Goal: Information Seeking & Learning: Learn about a topic

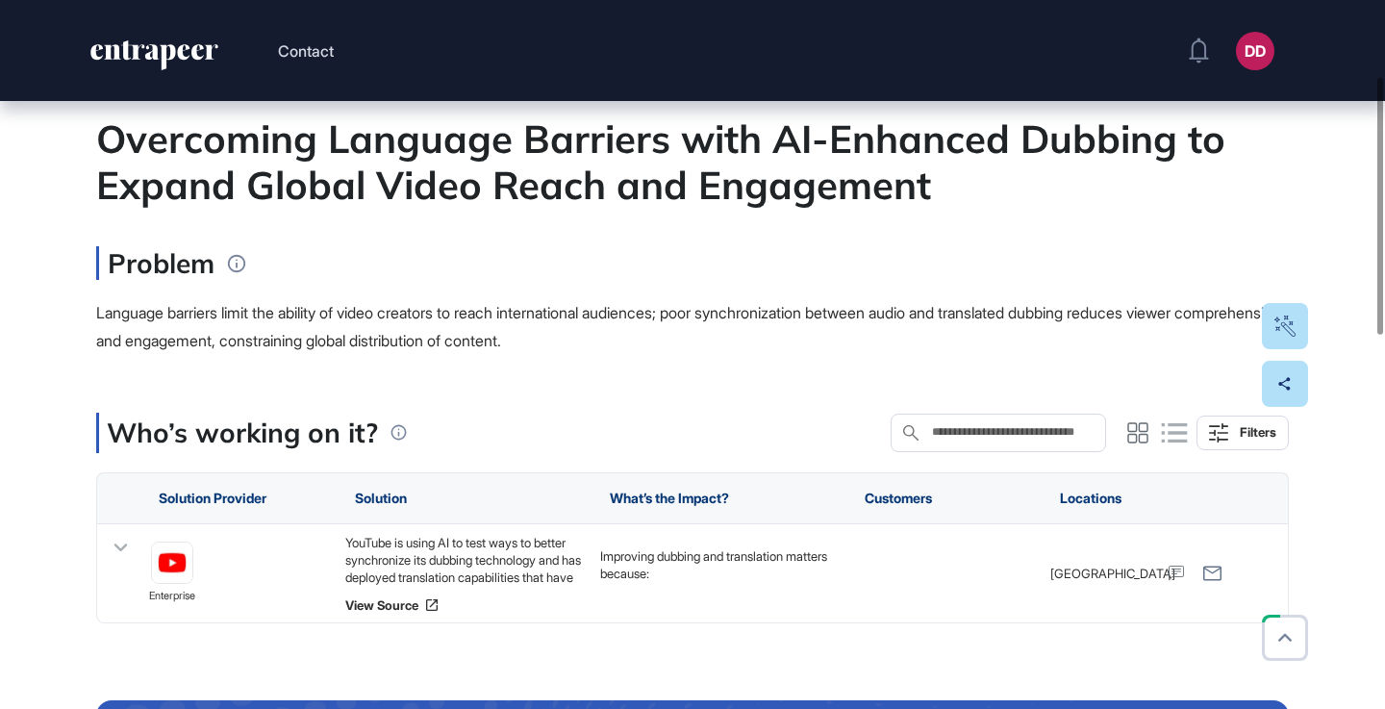
scroll to position [213, 0]
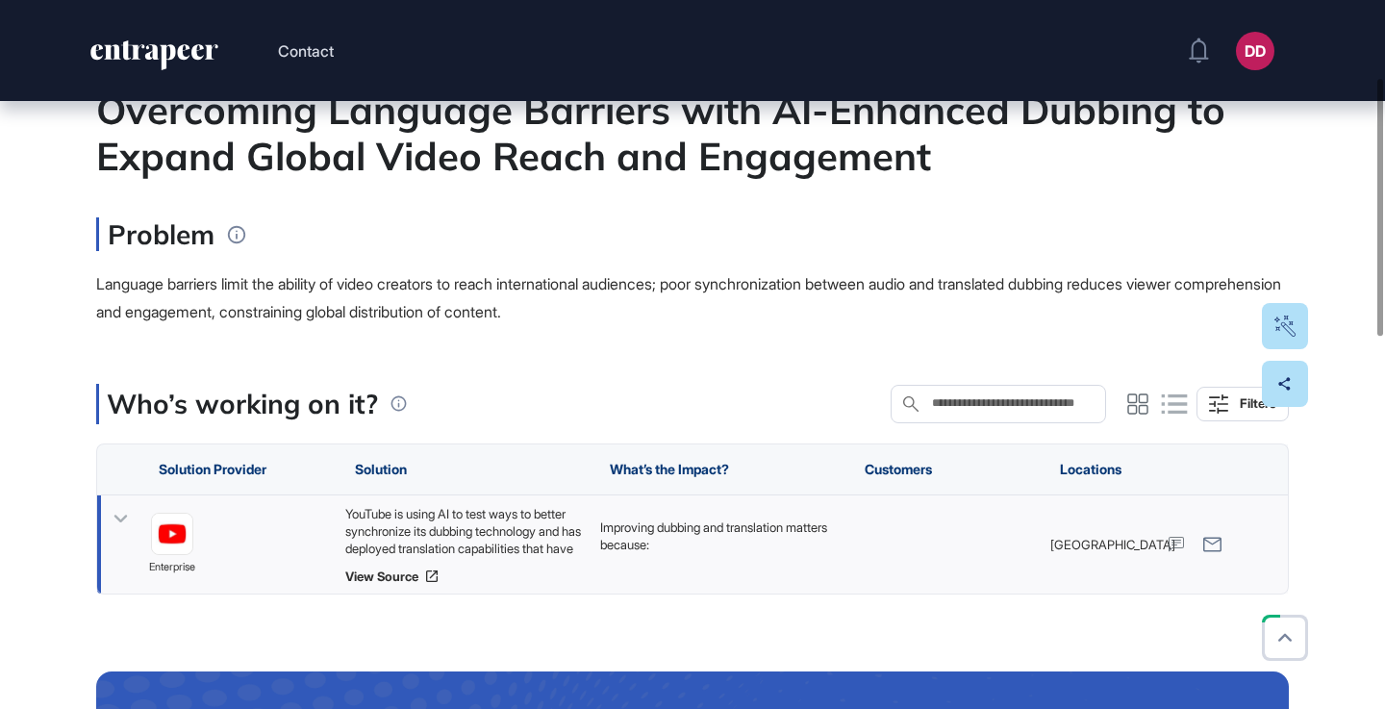
click at [125, 515] on icon at bounding box center [120, 519] width 13 height 8
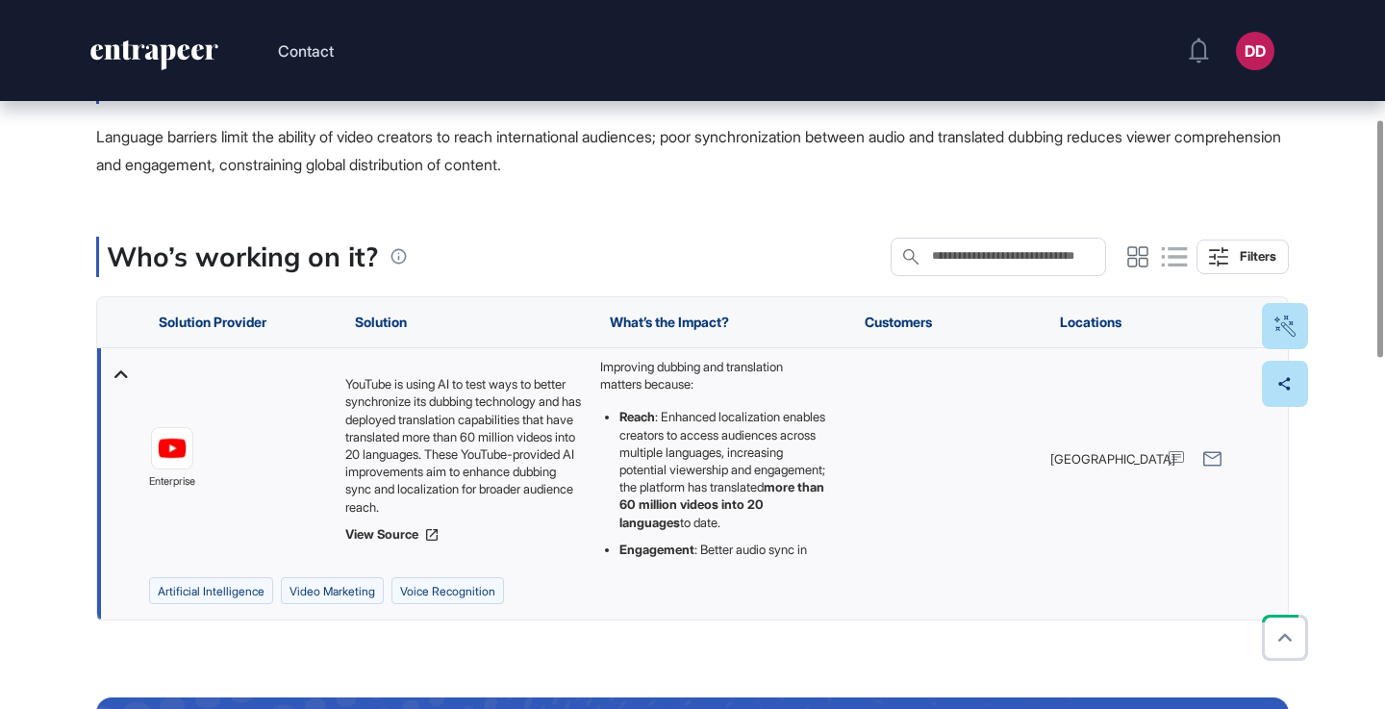
scroll to position [357, 0]
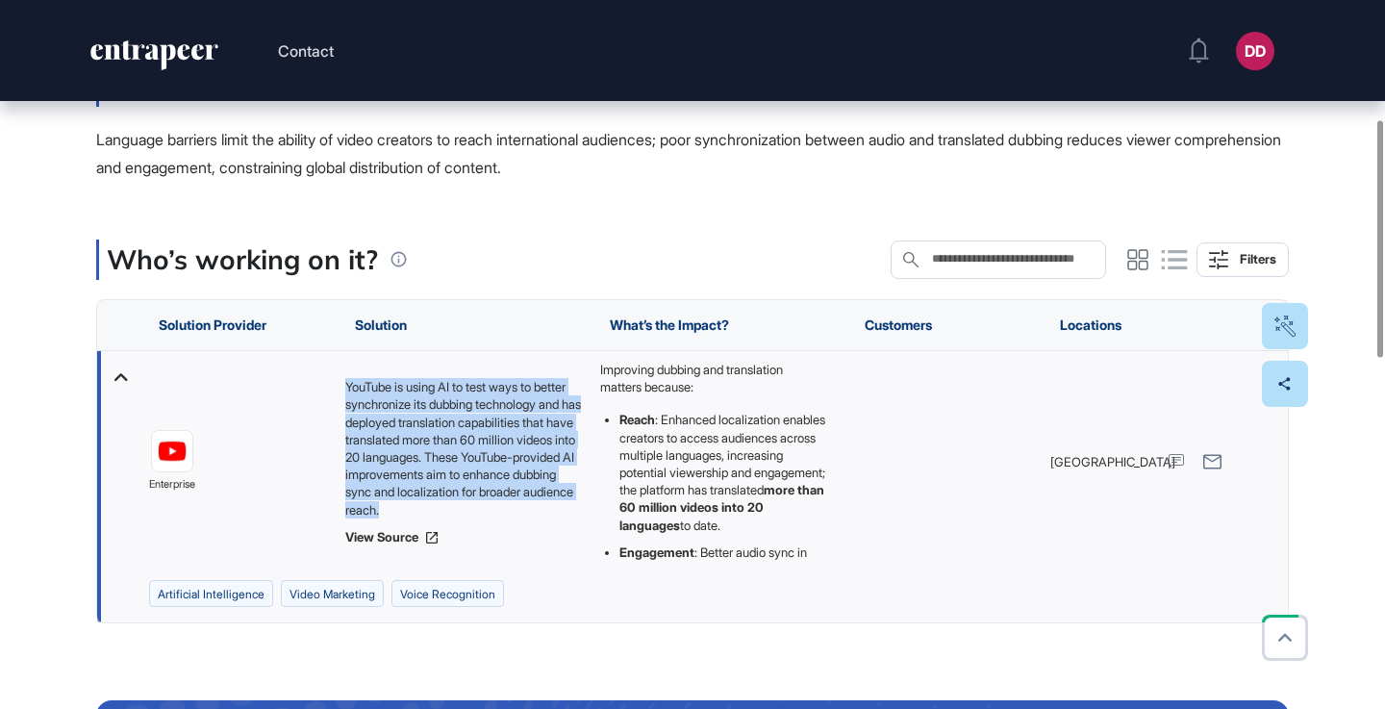
drag, startPoint x: 345, startPoint y: 373, endPoint x: 534, endPoint y: 516, distance: 236.3
click at [534, 516] on div "YouTube is using AI to test ways to better synchronize its dubbing technology a…" at bounding box center [463, 448] width 236 height 140
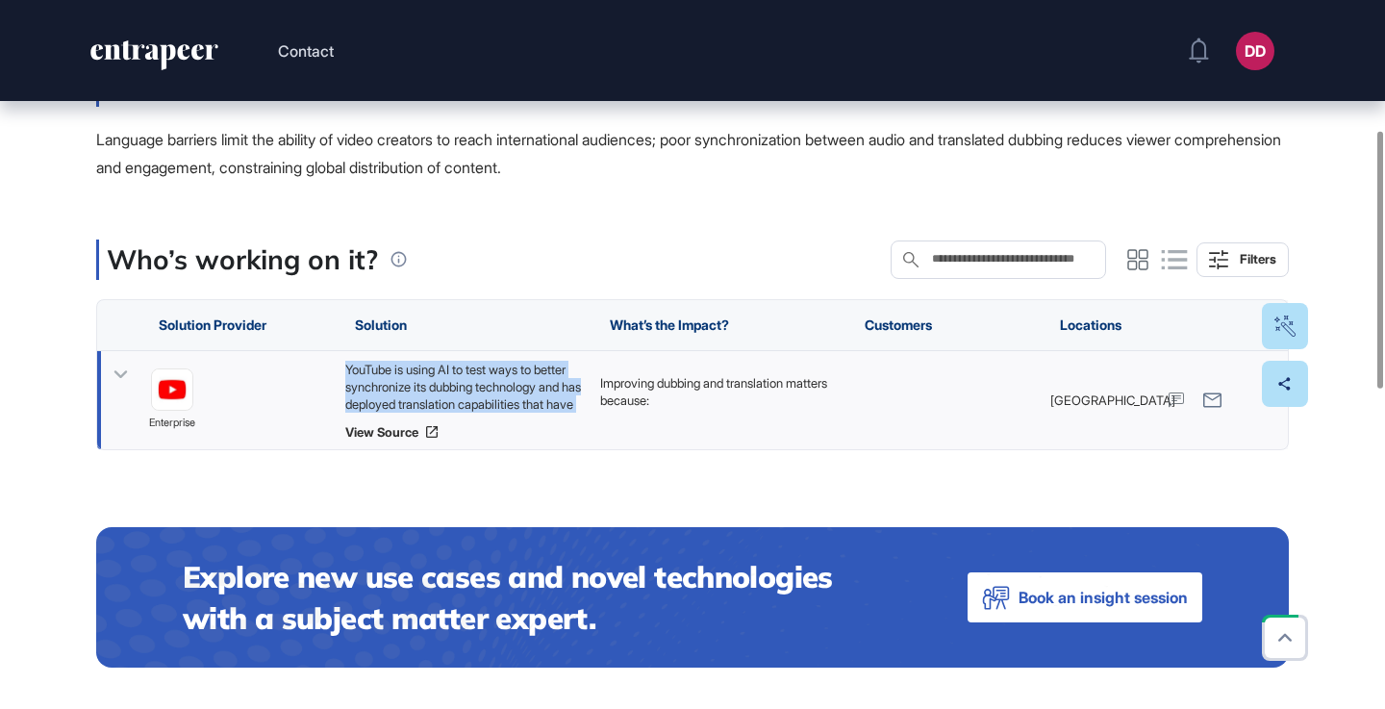
copy div "YouTube is using AI to test ways to better synchronize its dubbing technology a…"
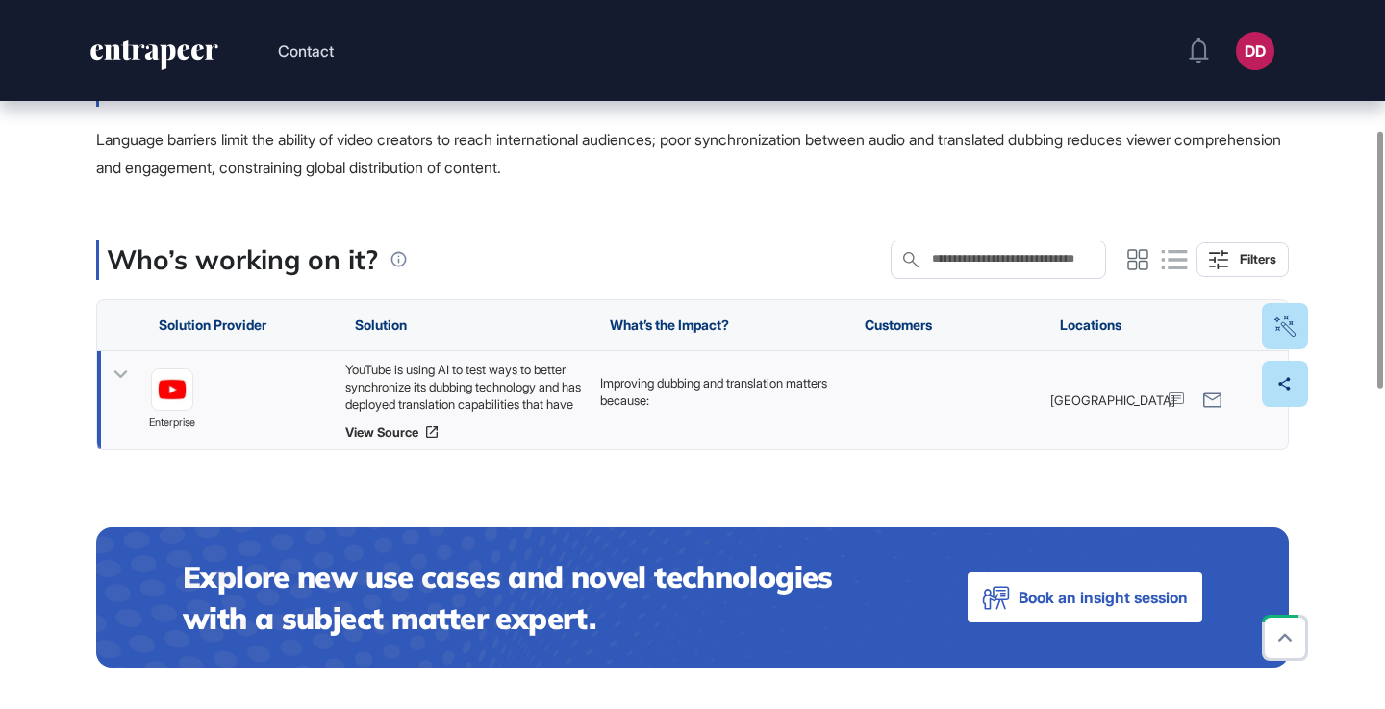
click at [126, 374] on icon at bounding box center [121, 375] width 28 height 28
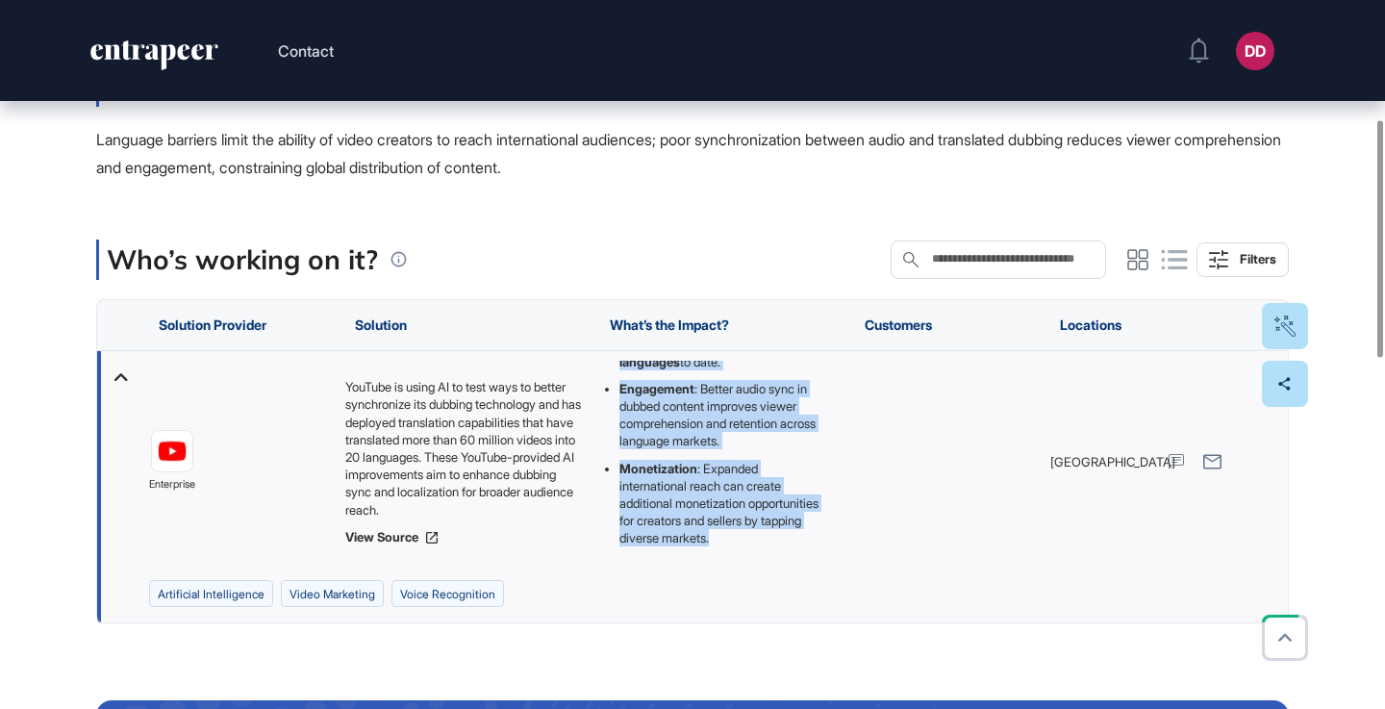
scroll to position [388, 0]
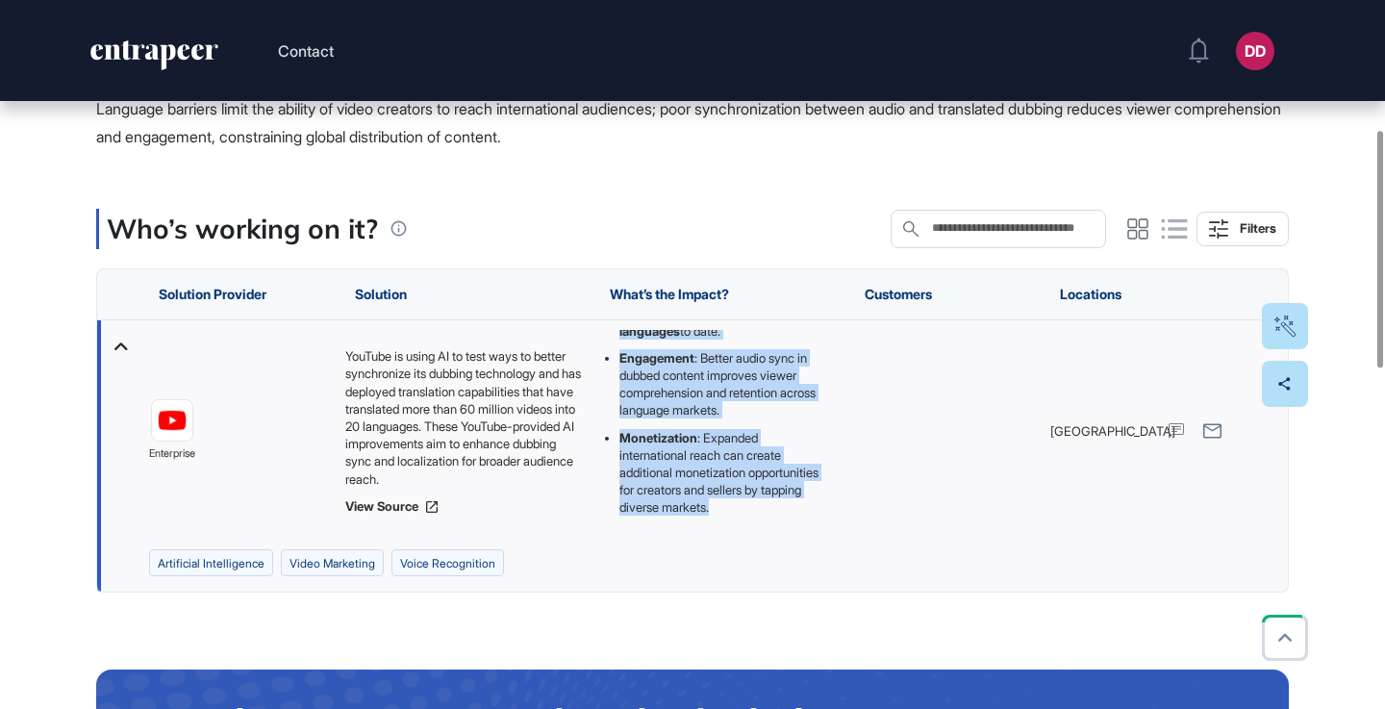
drag, startPoint x: 599, startPoint y: 367, endPoint x: 825, endPoint y: 507, distance: 266.2
click at [825, 507] on div "Improving dubbing and translation matters because: Reach : Enhanced localizatio…" at bounding box center [718, 431] width 236 height 202
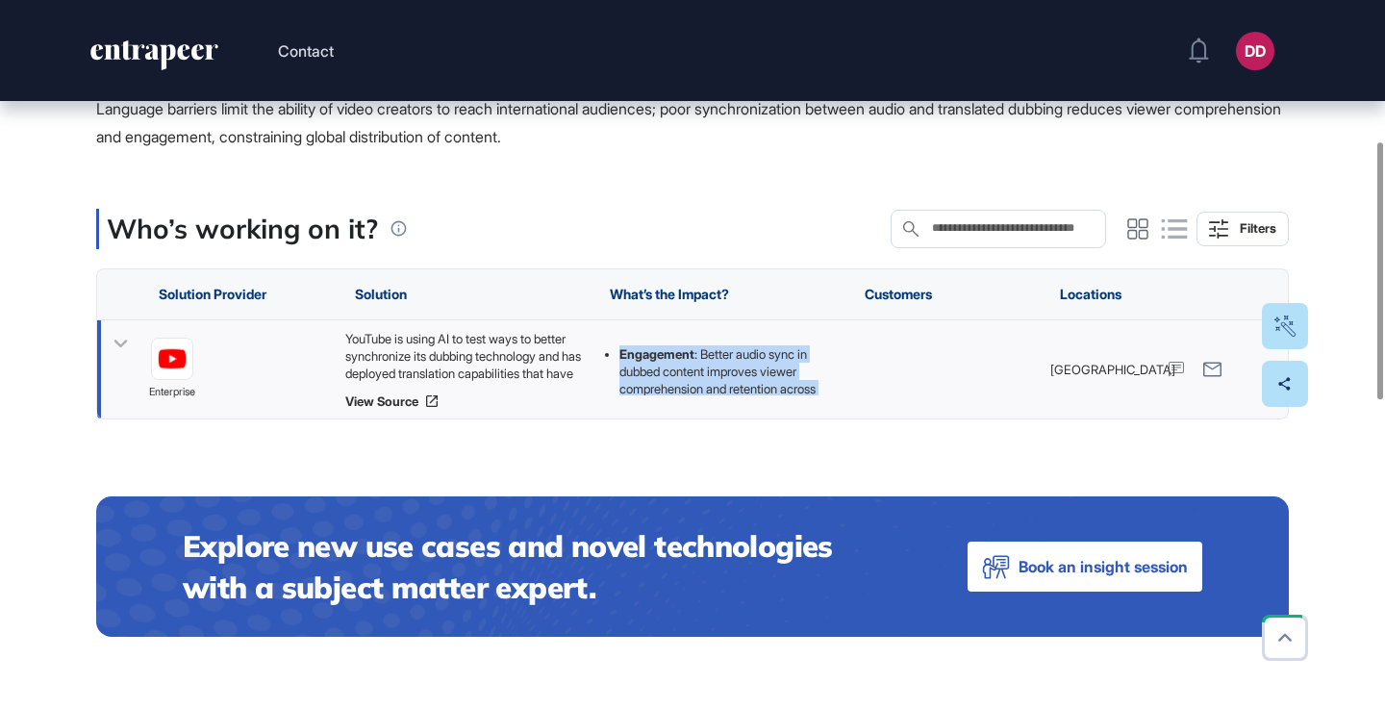
copy div "Improving dubbing and translation matters because: Reach : Enhanced localizatio…"
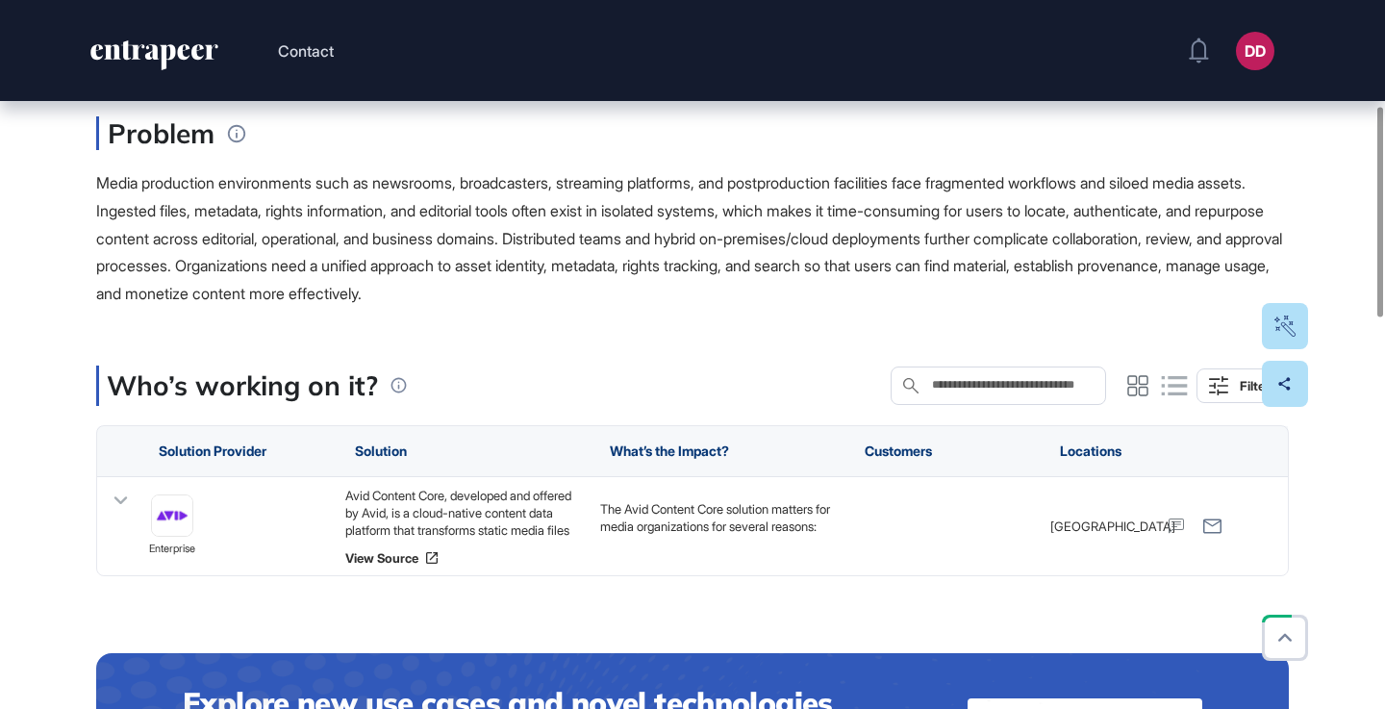
scroll to position [371, 0]
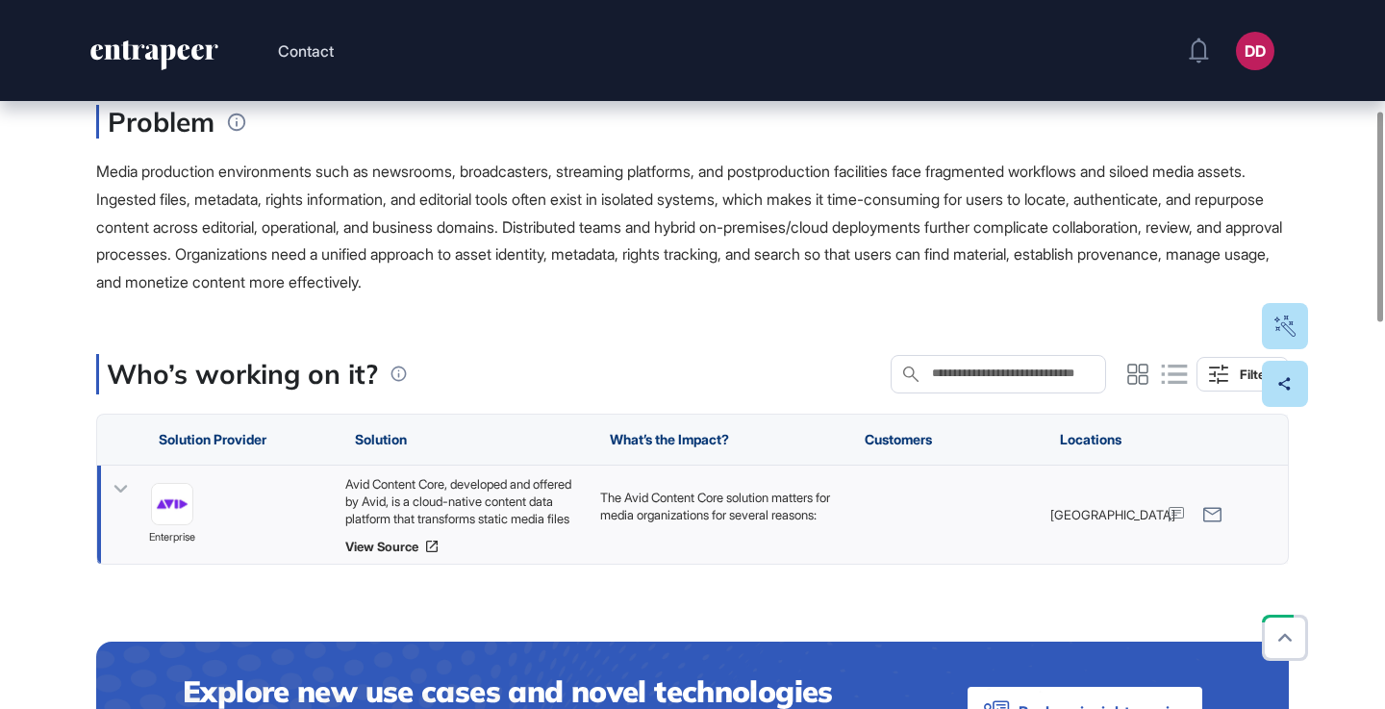
click at [118, 487] on icon at bounding box center [121, 489] width 28 height 28
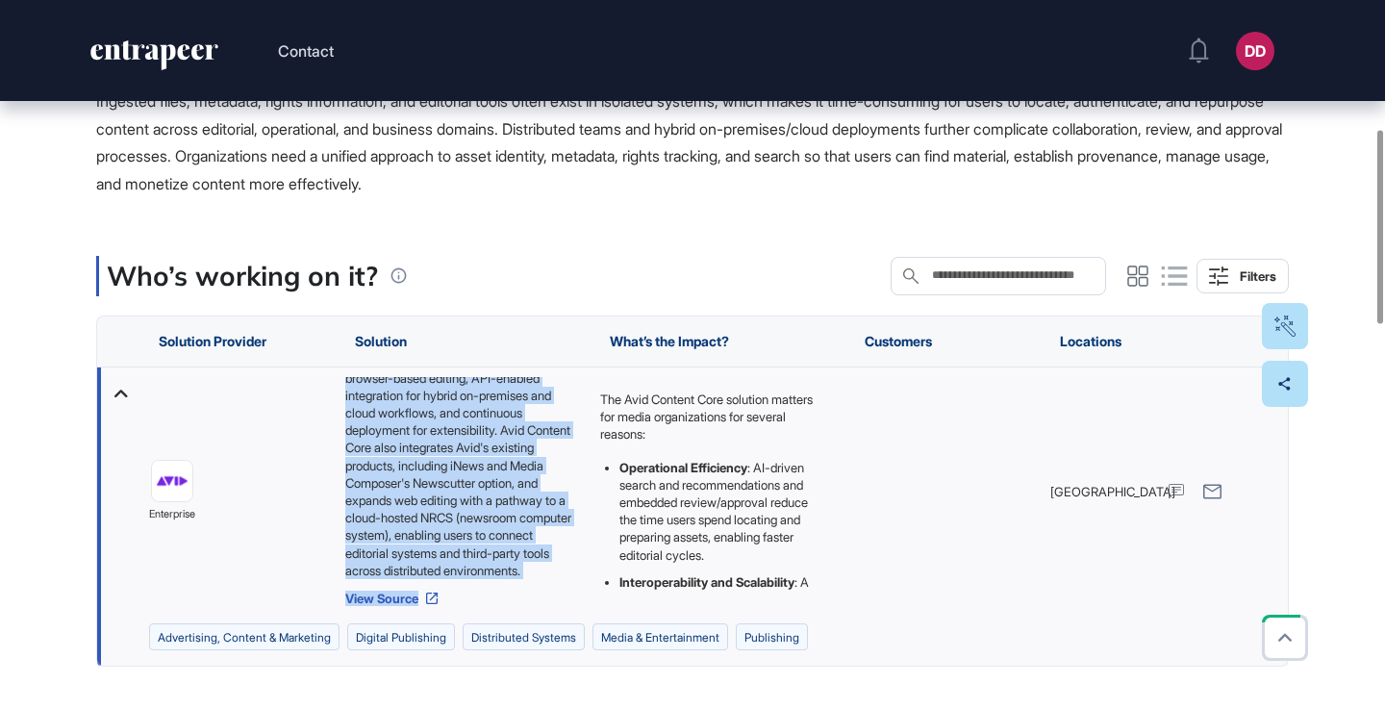
scroll to position [270, 0]
drag, startPoint x: 345, startPoint y: 383, endPoint x: 539, endPoint y: 571, distance: 270.1
click at [539, 571] on div "Avid Content Core, developed and offered by Avid, is a cloud-native content dat…" at bounding box center [463, 478] width 236 height 202
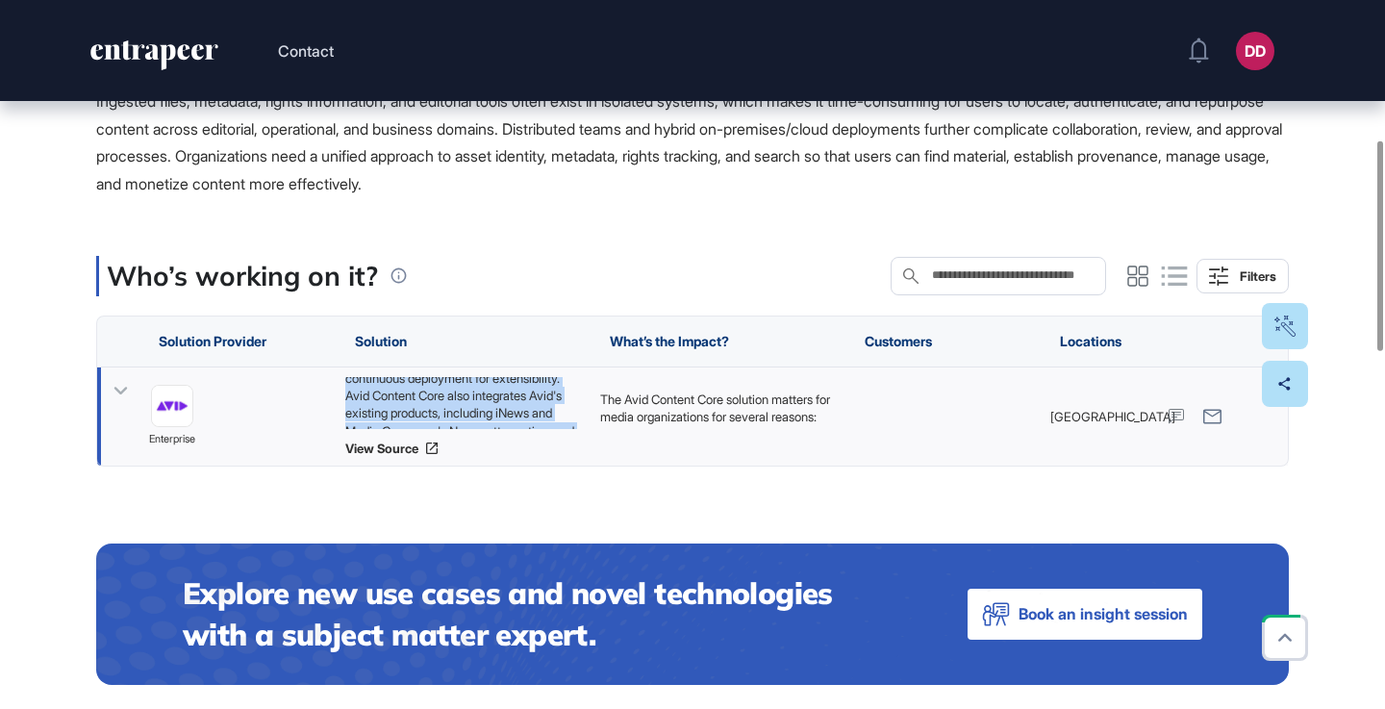
copy div "Avid Content Core, developed and offered by Avid, is a cloud-native content dat…"
drag, startPoint x: 119, startPoint y: 388, endPoint x: 330, endPoint y: 418, distance: 212.8
click at [119, 388] on icon at bounding box center [121, 391] width 28 height 28
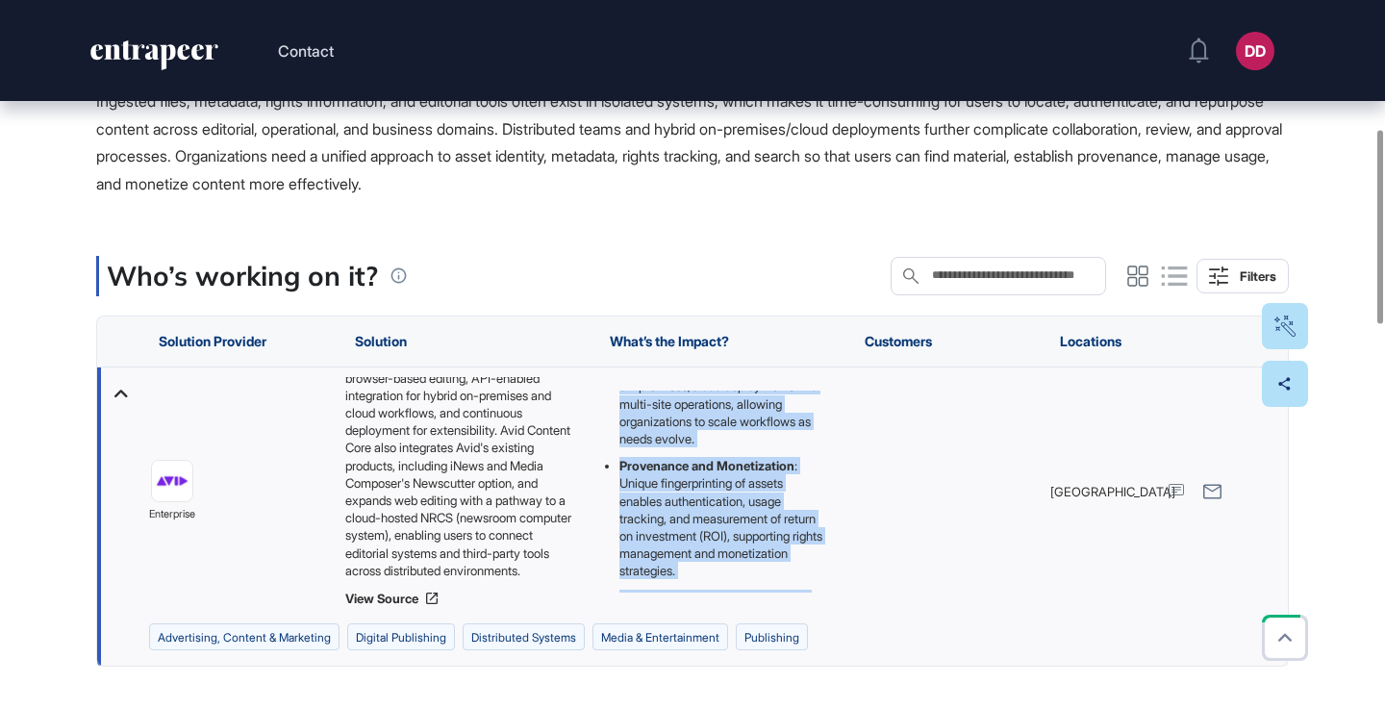
scroll to position [400, 0]
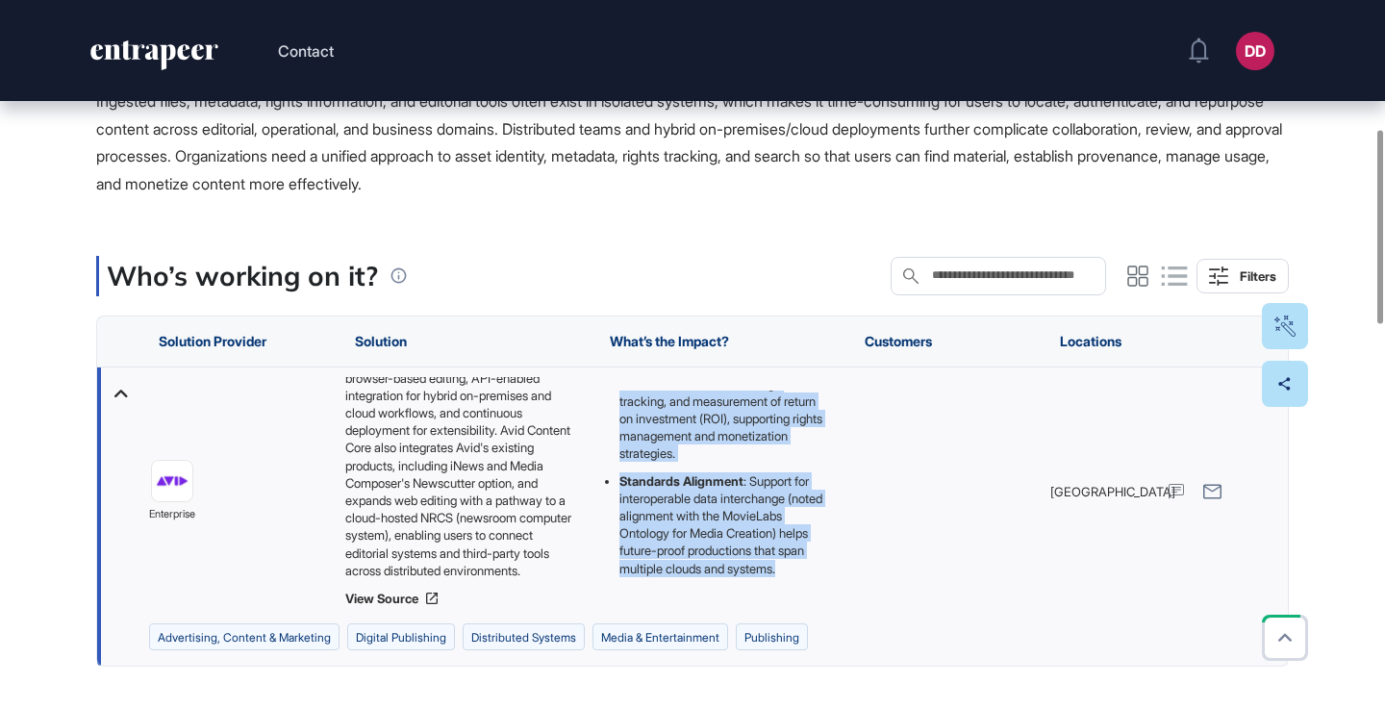
drag, startPoint x: 600, startPoint y: 395, endPoint x: 749, endPoint y: 520, distance: 194.0
click at [780, 584] on div "The Avid Content Core solution matters for media organizations for several reas…" at bounding box center [718, 492] width 236 height 202
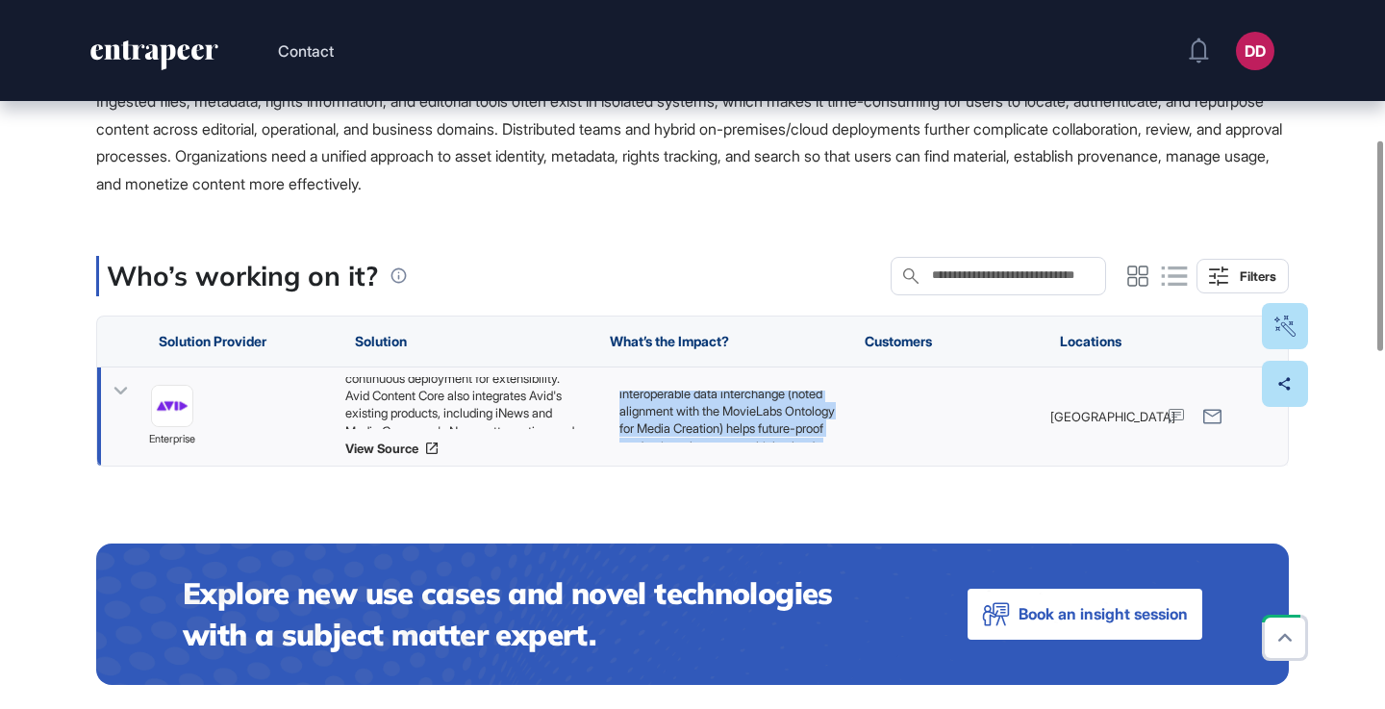
copy div "The Avid Content Core solution matters for media organizations for several reas…"
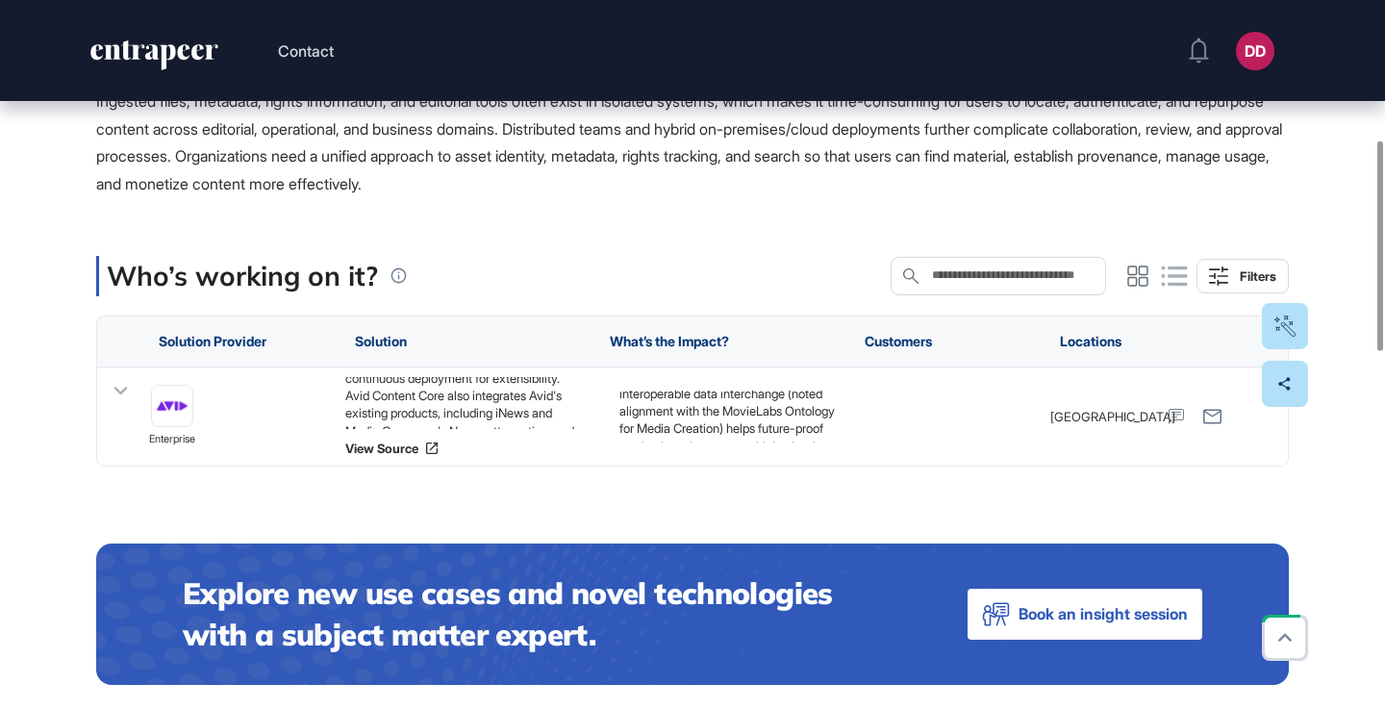
drag, startPoint x: 663, startPoint y: 159, endPoint x: 683, endPoint y: 104, distance: 58.4
click at [663, 159] on span "Media production environments such as newsrooms, broadcasters, streaming platfo…" at bounding box center [689, 128] width 1186 height 130
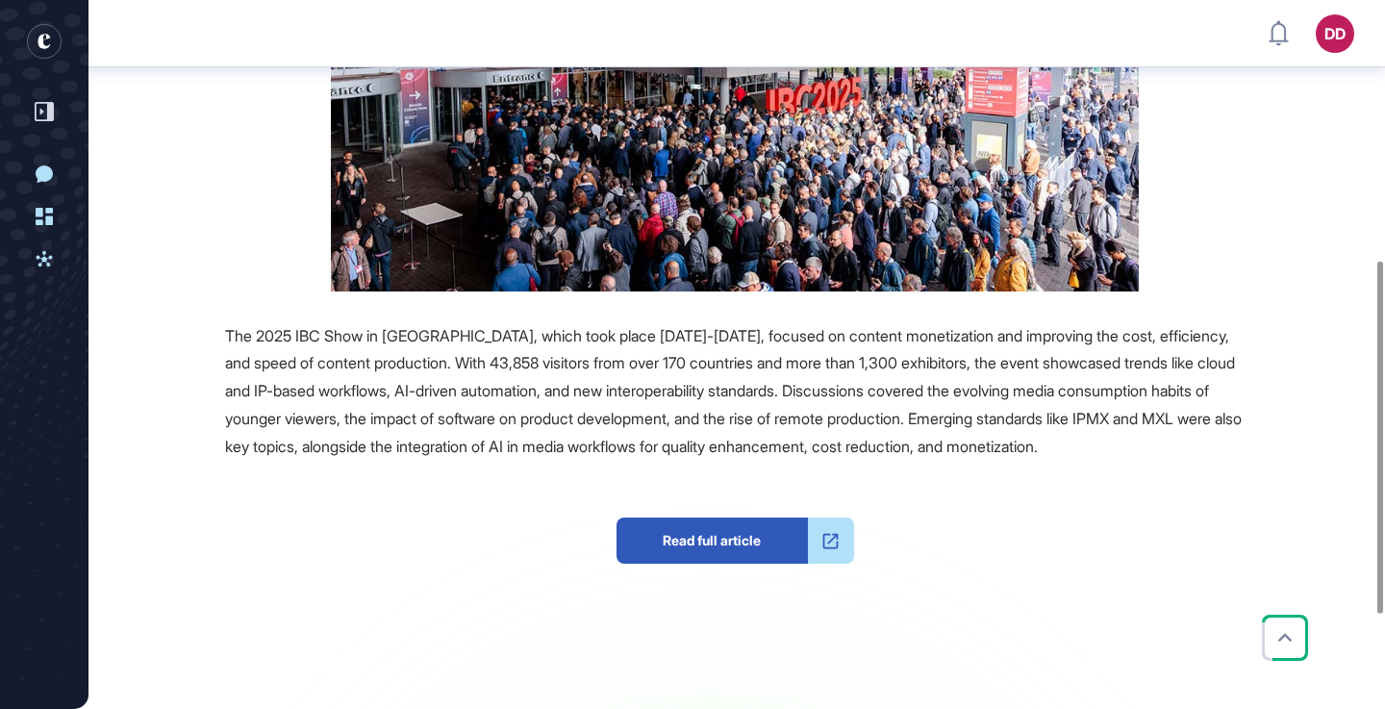
scroll to position [524, 0]
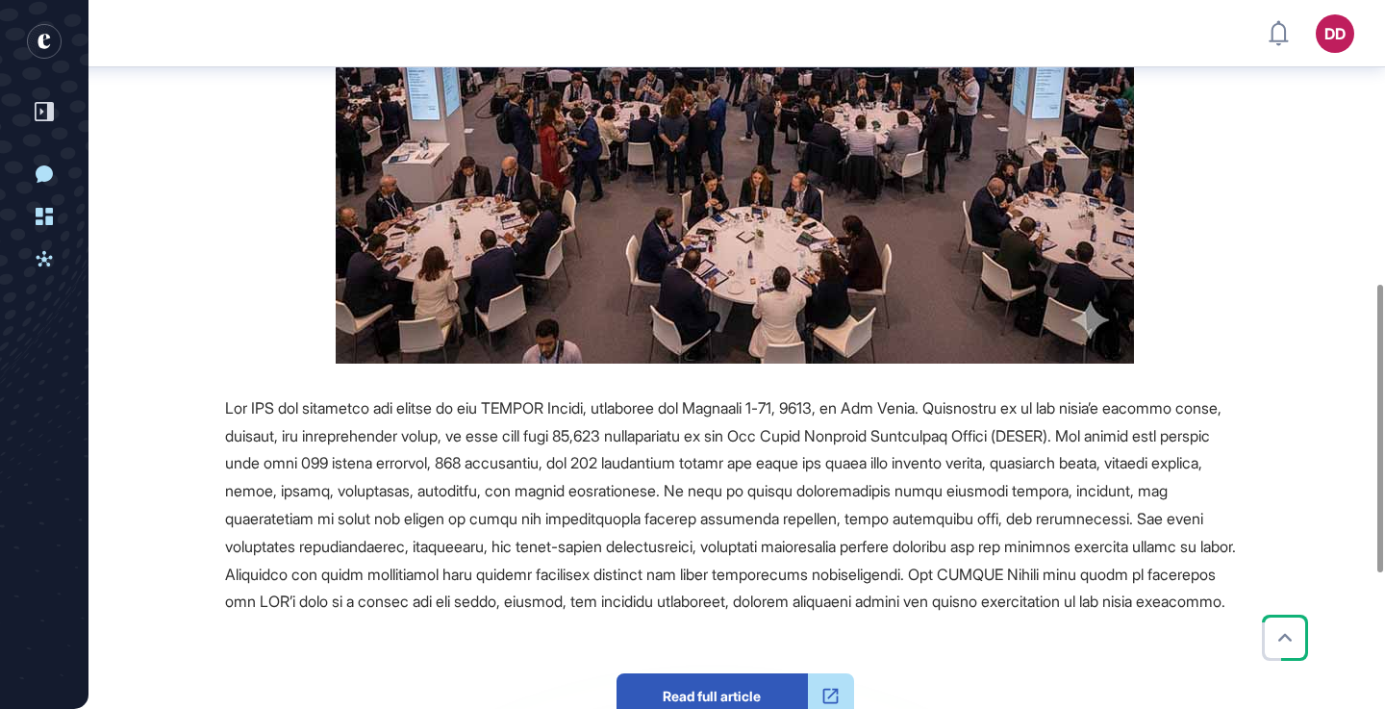
scroll to position [719, 0]
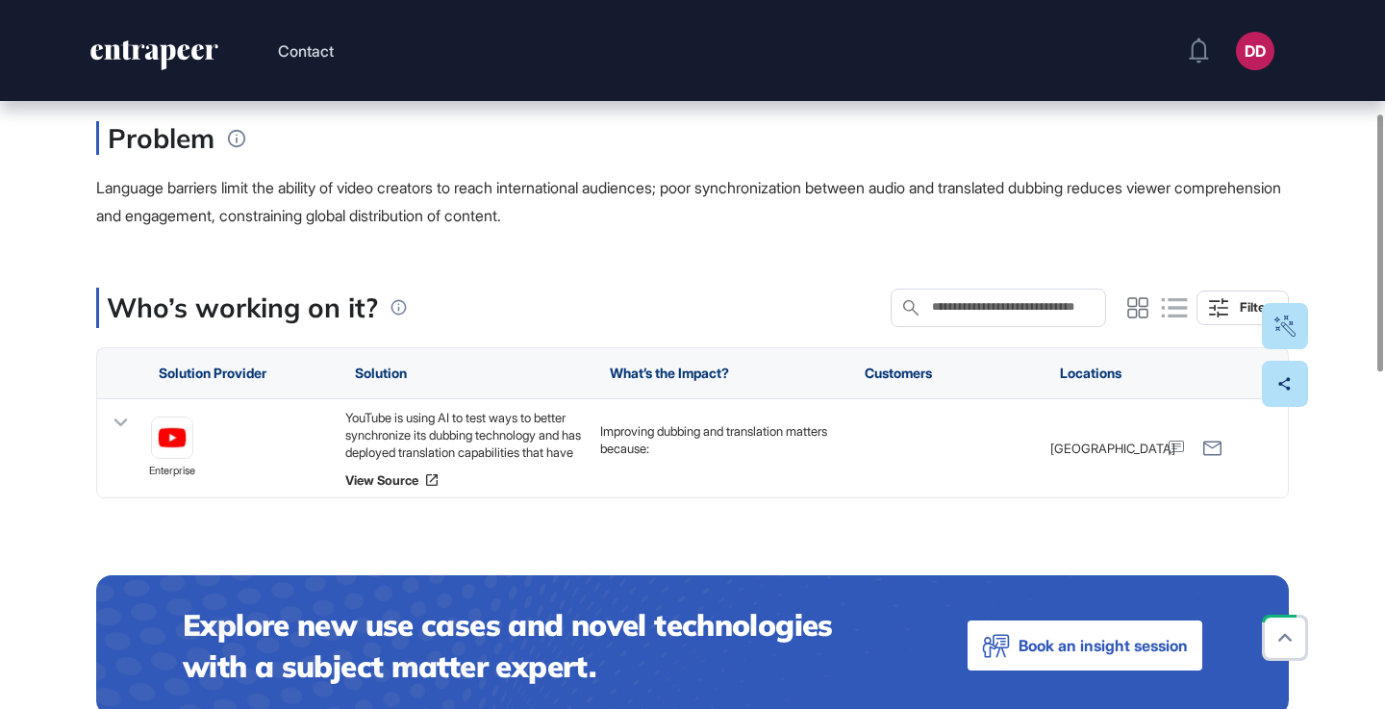
scroll to position [311, 0]
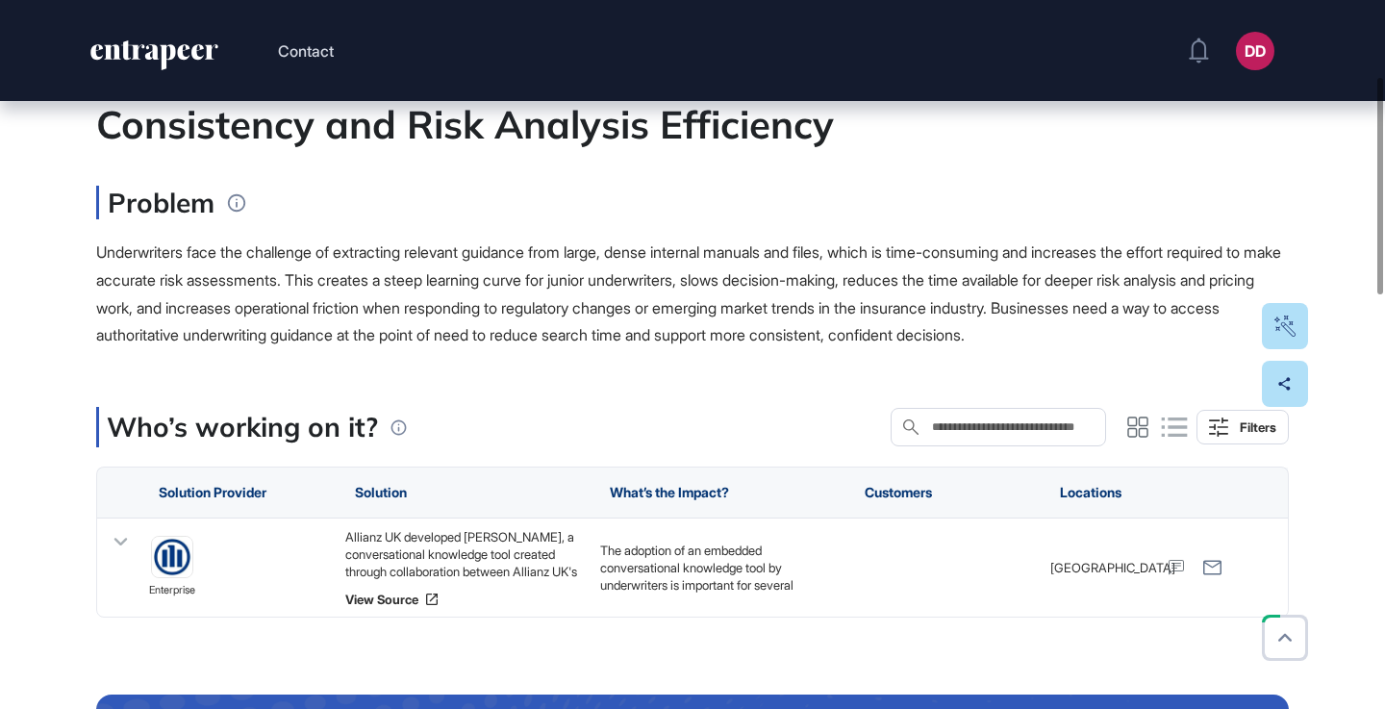
scroll to position [256, 0]
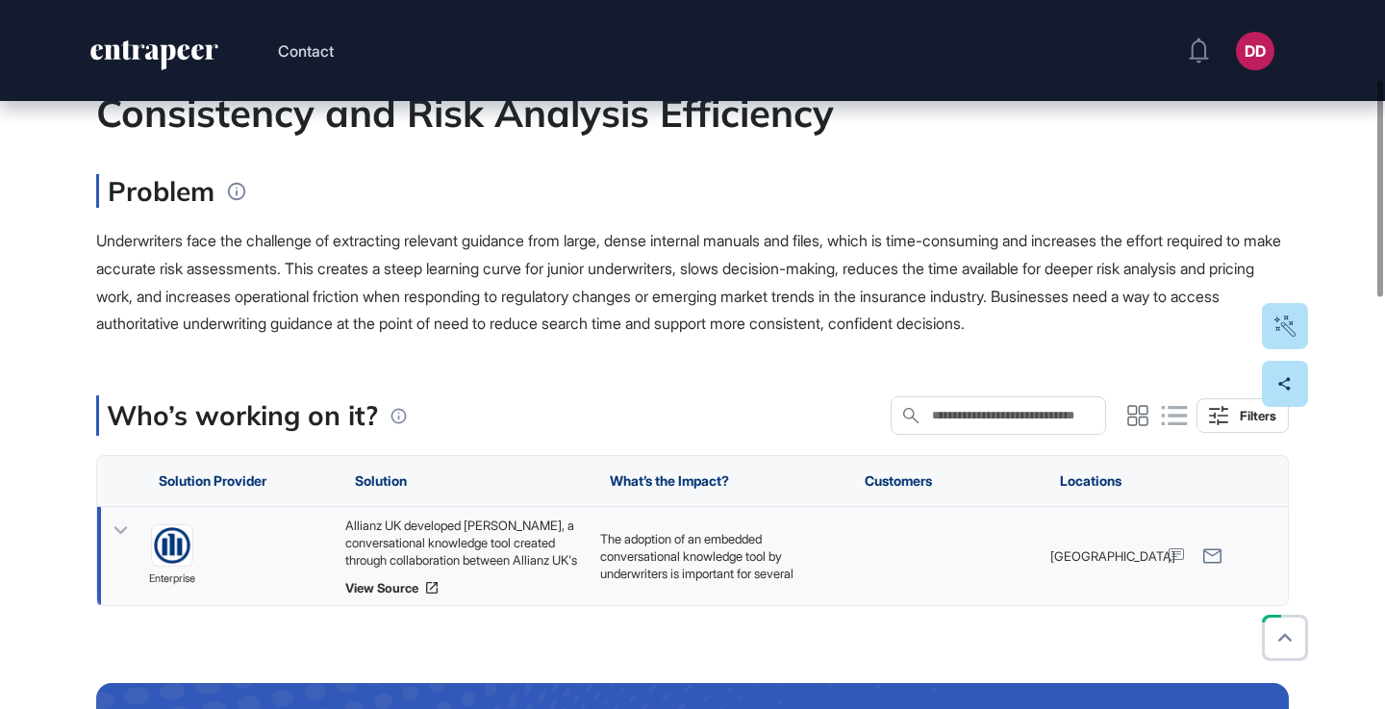
click at [122, 529] on icon at bounding box center [120, 530] width 13 height 8
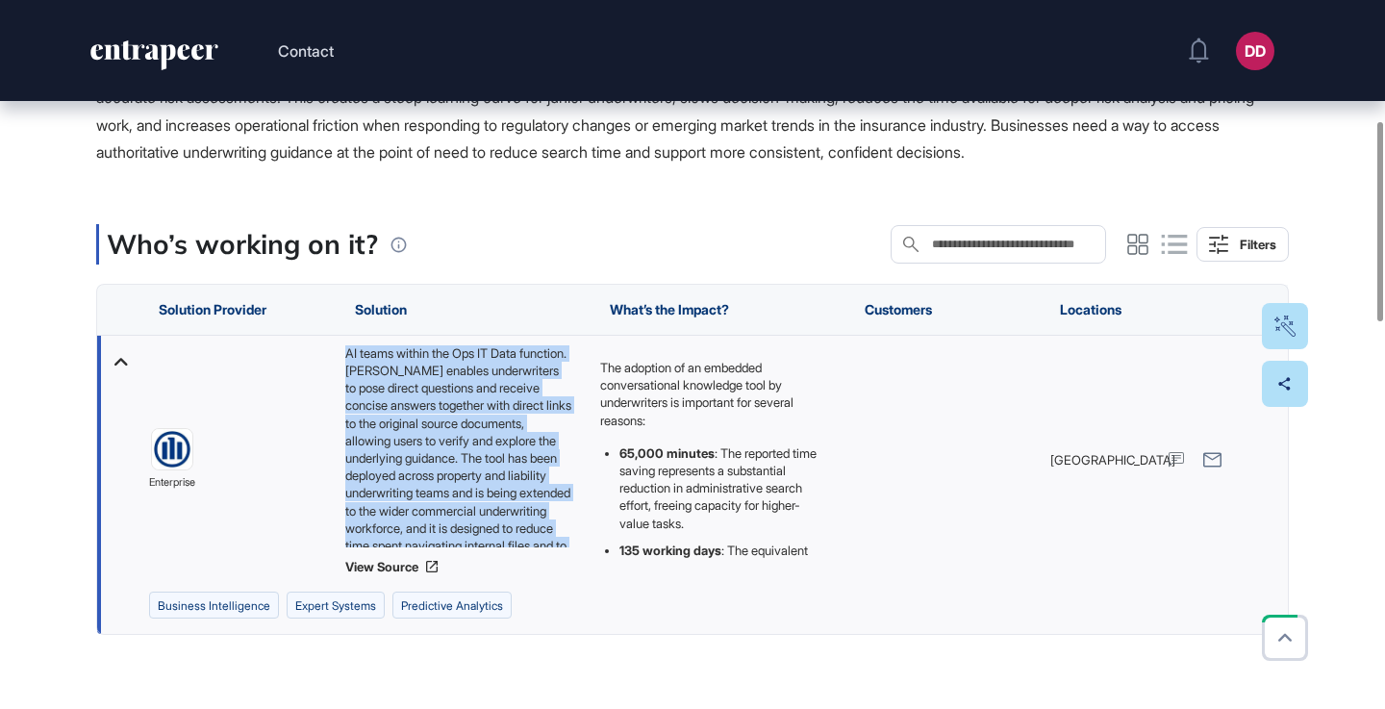
scroll to position [148, 0]
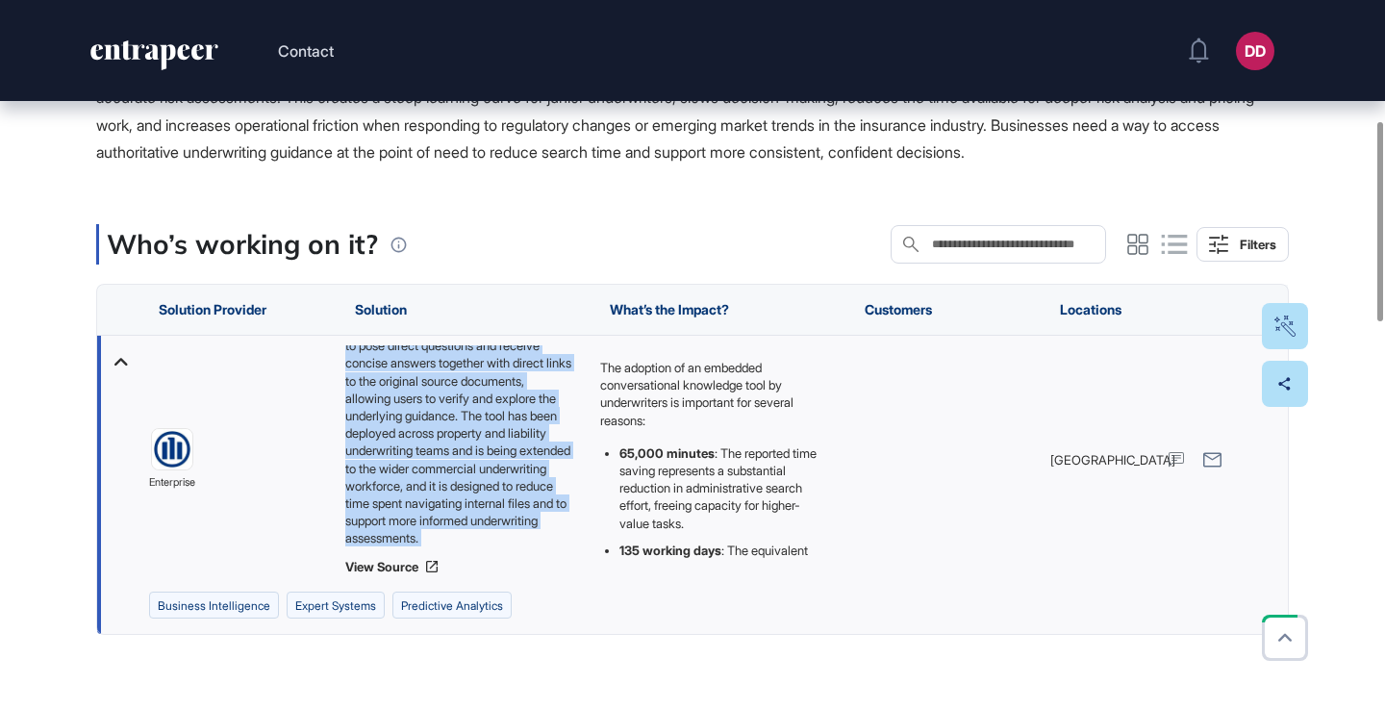
drag, startPoint x: 343, startPoint y: 350, endPoint x: 522, endPoint y: 554, distance: 271.3
click at [522, 554] on div "Allianz UK developed BRIAN, a conversational knowledge tool created through col…" at bounding box center [463, 460] width 255 height 248
copy div "Allianz UK developed BRIAN, a conversational knowledge tool created through col…"
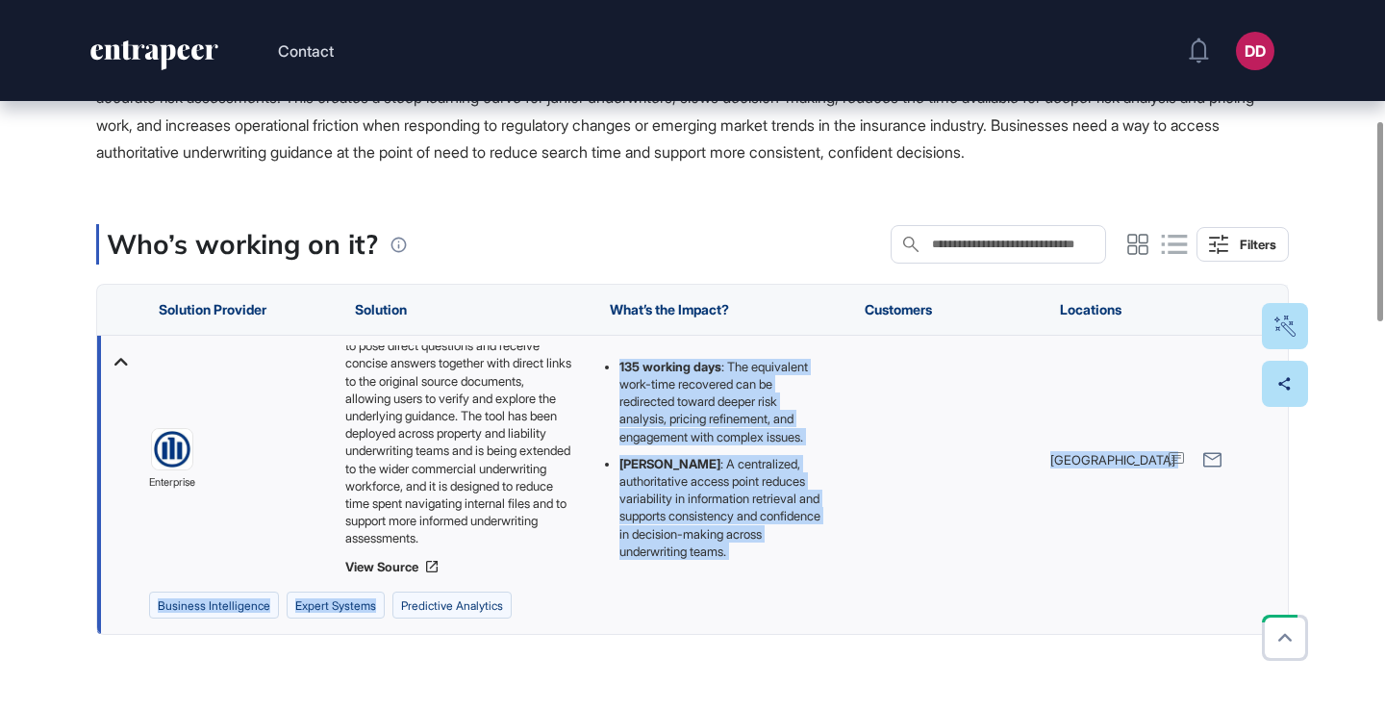
scroll to position [480, 0]
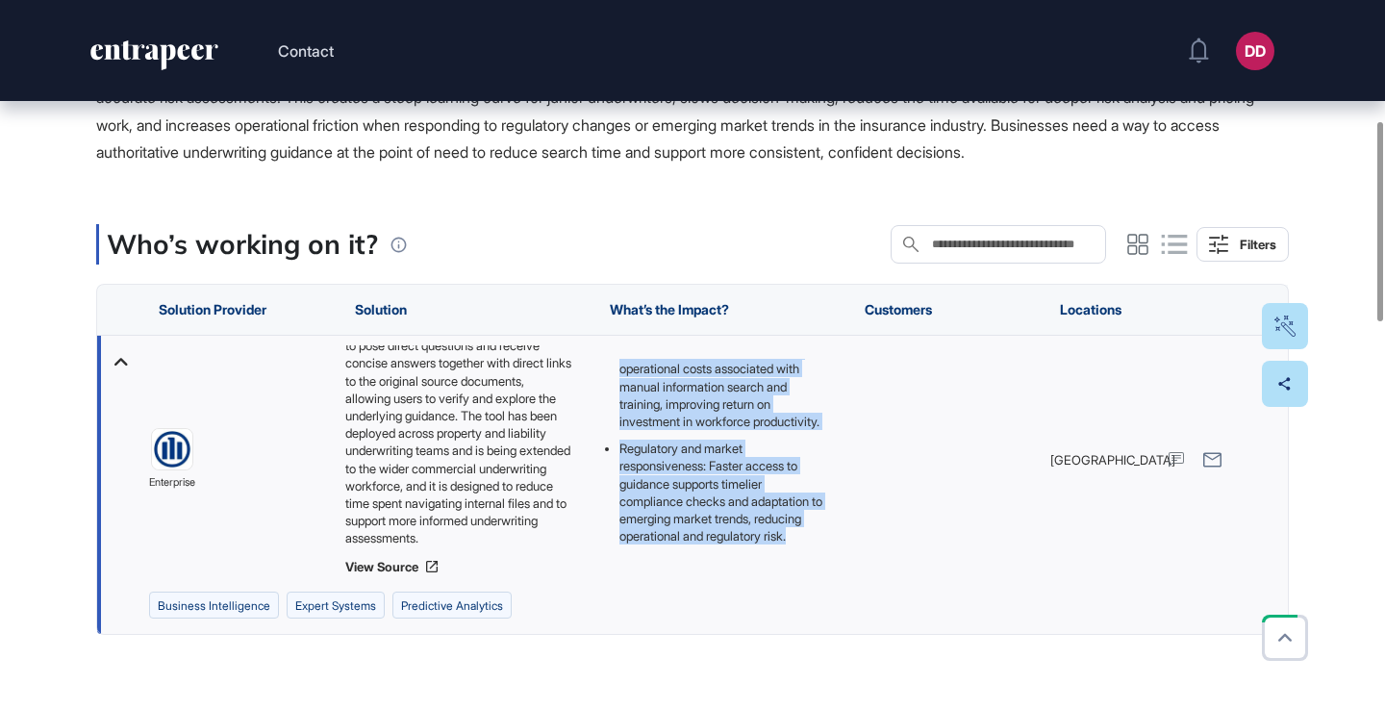
drag, startPoint x: 599, startPoint y: 360, endPoint x: 729, endPoint y: 535, distance: 218.0
click at [729, 535] on div "The adoption of an embedded conversational knowledge tool by underwriters is im…" at bounding box center [713, 238] width 226 height 615
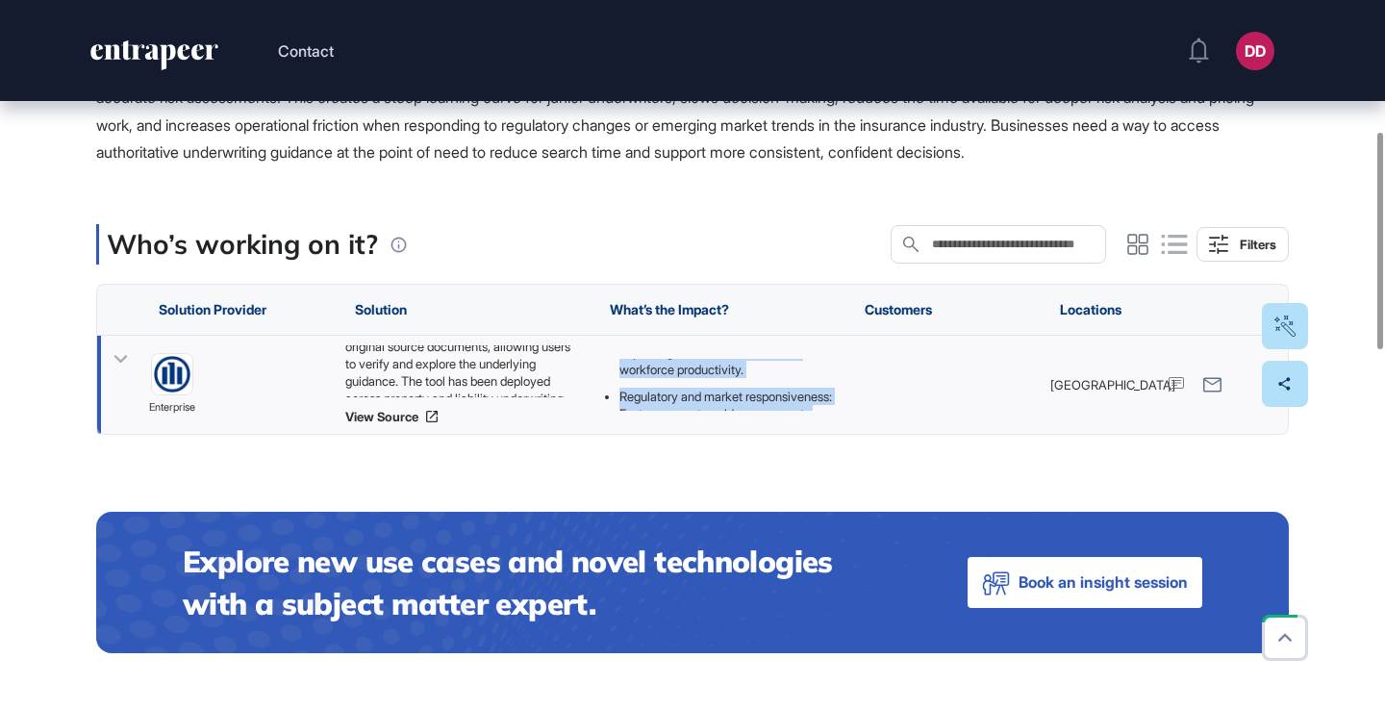
copy div "The adoption of an embedded conversational knowledge tool by underwriters is im…"
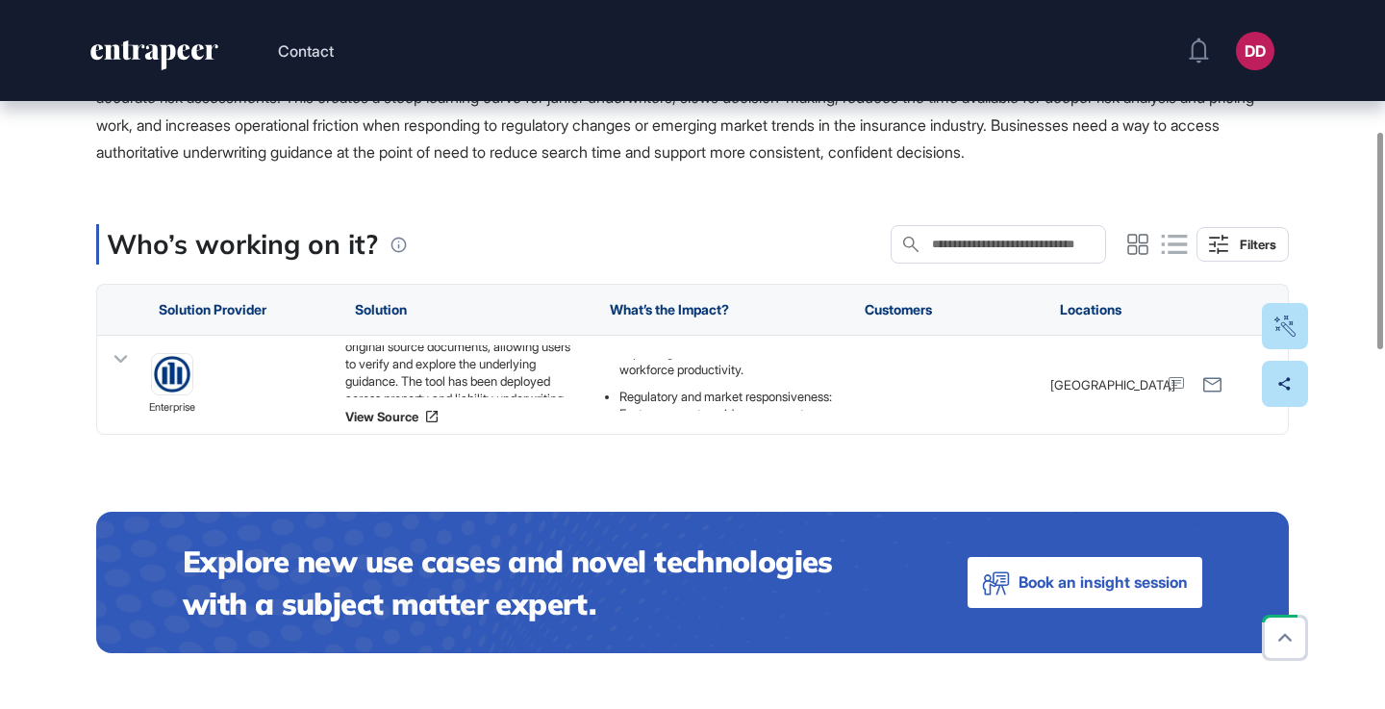
click at [702, 194] on main "Use Case Tag for Gameboard Build Partner Invest Acquire business intelligence e…" at bounding box center [692, 700] width 1193 height 1864
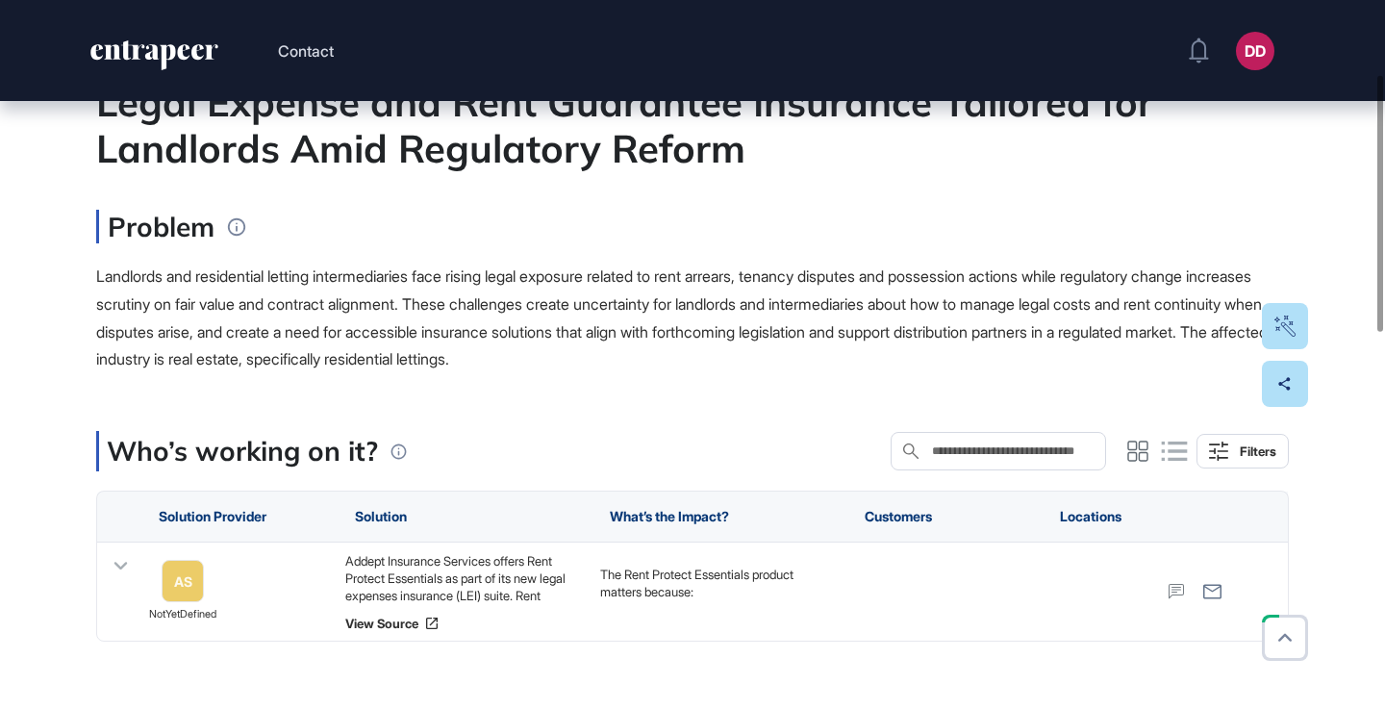
scroll to position [221, 0]
click at [120, 565] on icon at bounding box center [121, 565] width 28 height 28
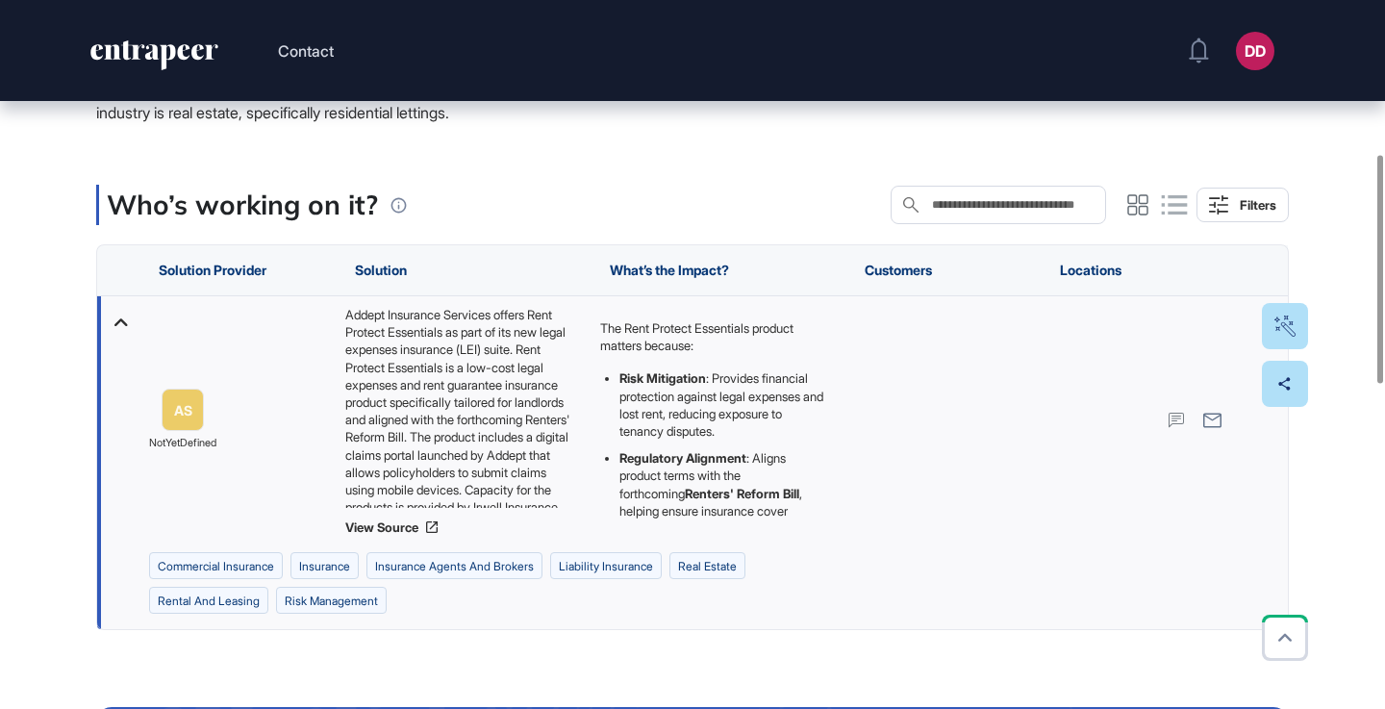
scroll to position [476, 0]
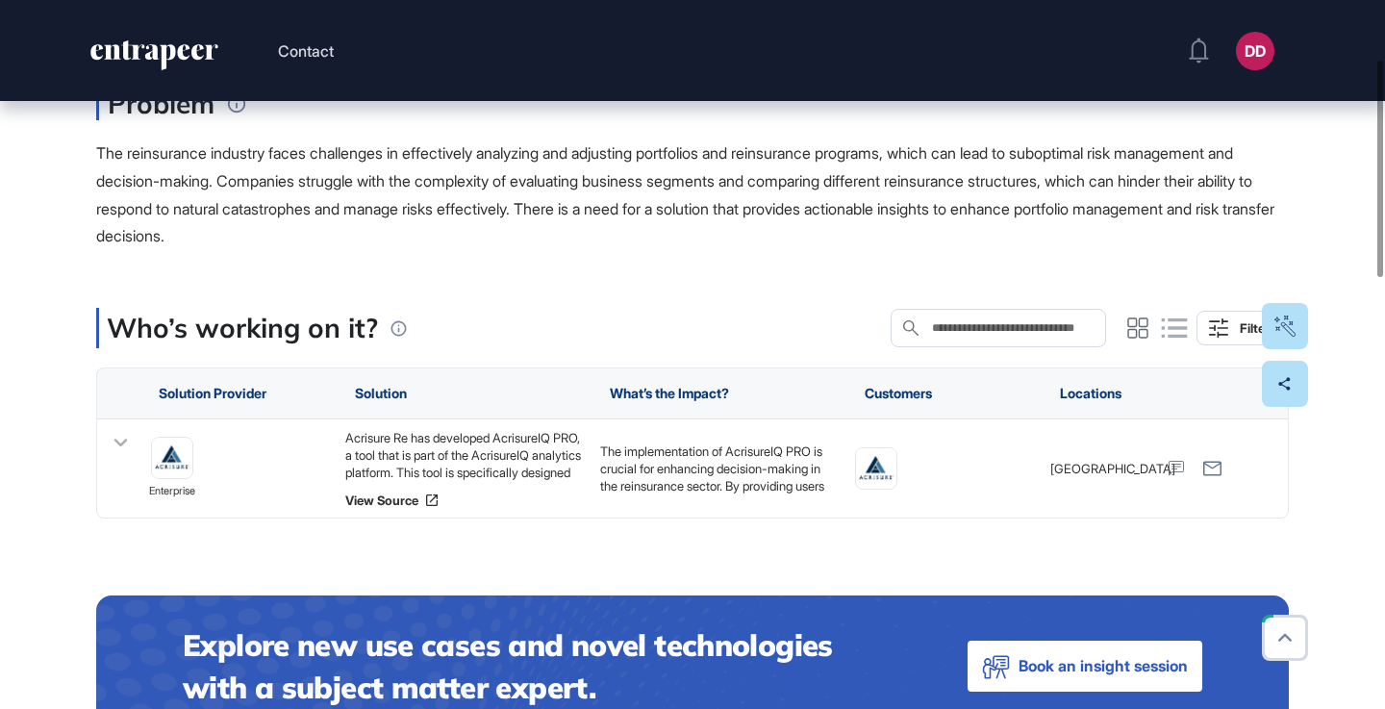
scroll to position [346, 0]
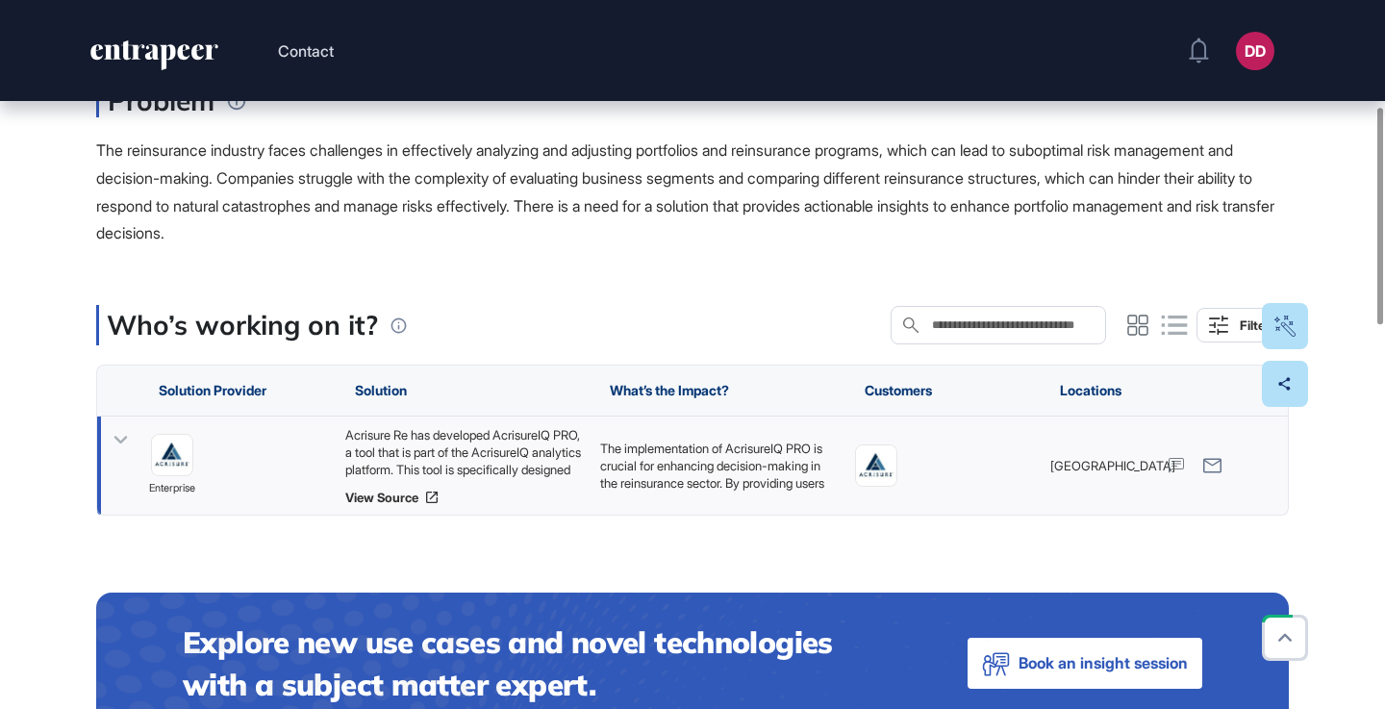
click at [127, 439] on icon at bounding box center [121, 440] width 28 height 28
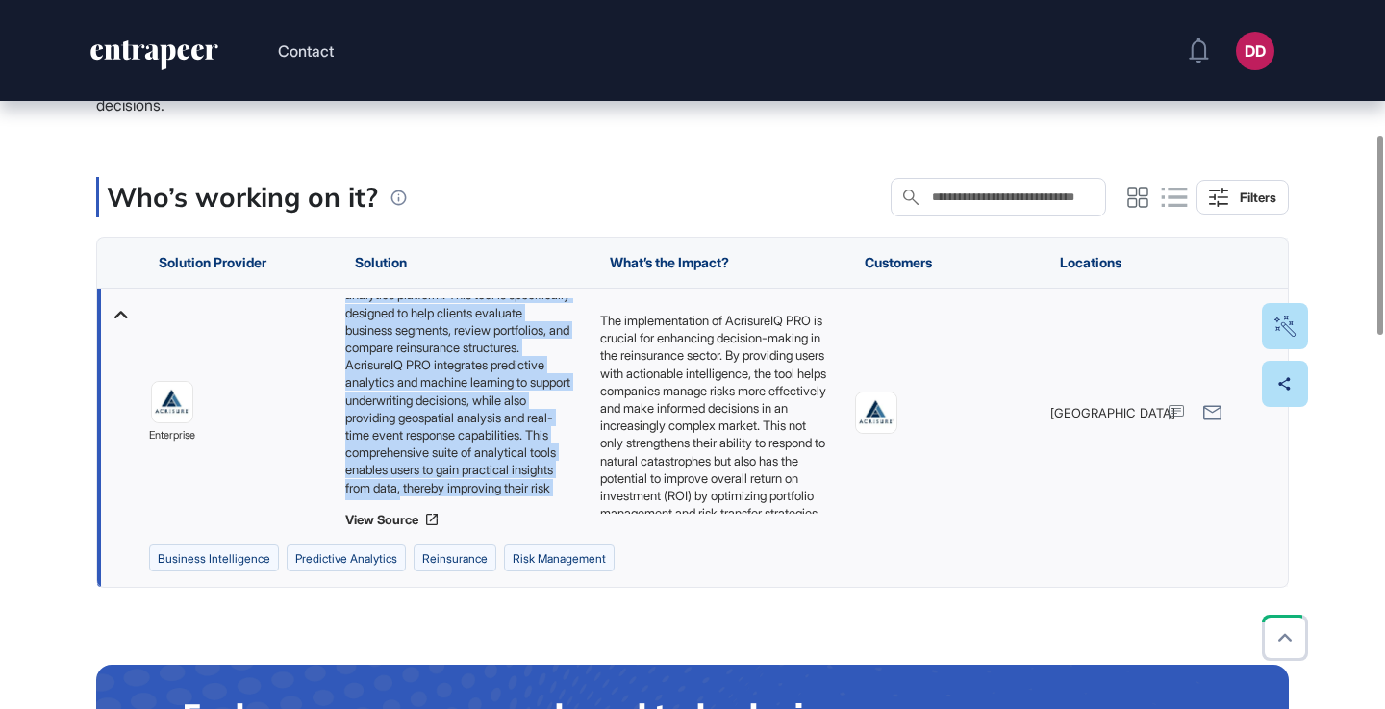
scroll to position [95, 0]
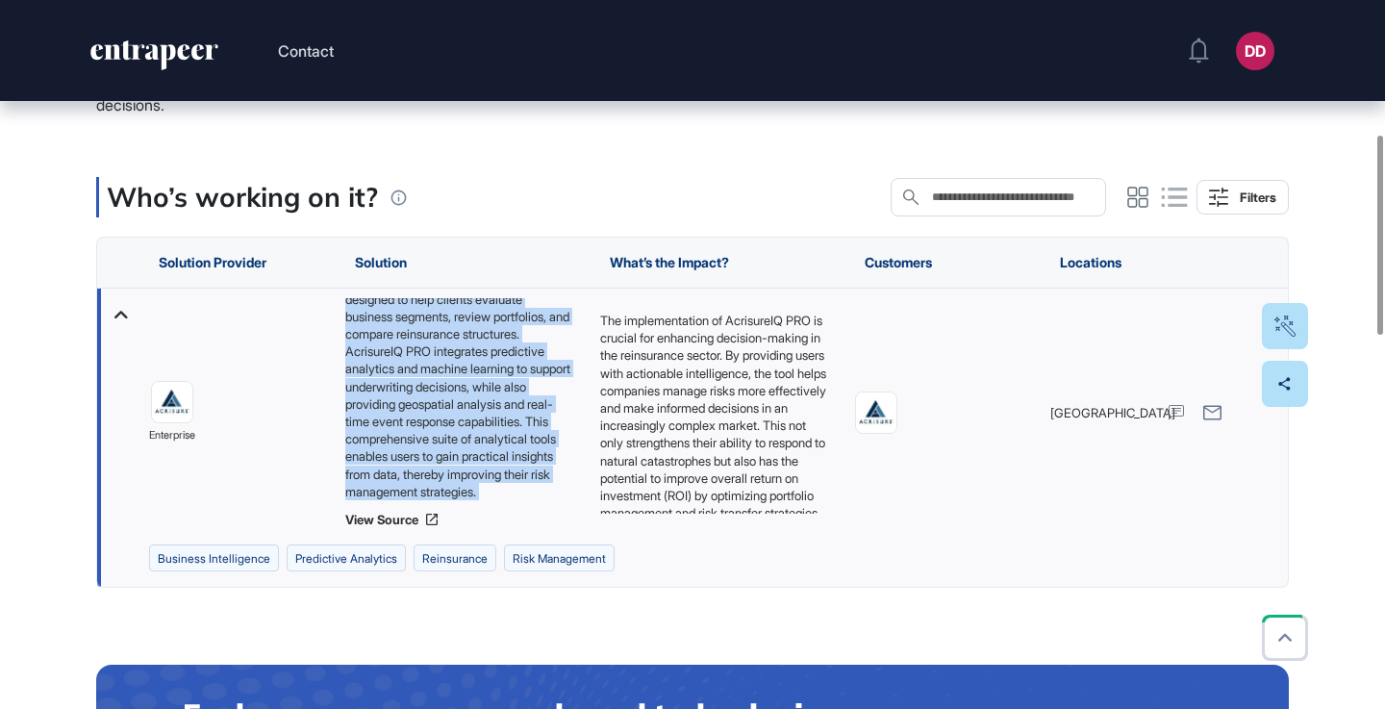
drag, startPoint x: 346, startPoint y: 306, endPoint x: 517, endPoint y: 507, distance: 263.5
click at [517, 507] on div "Acrisure Re has developed AcrisureIQ PRO, a tool that is part of the AcrisureIQ…" at bounding box center [463, 412] width 236 height 229
copy div "Acrisure Re has developed AcrisureIQ PRO, a tool that is part of the AcrisureIQ…"
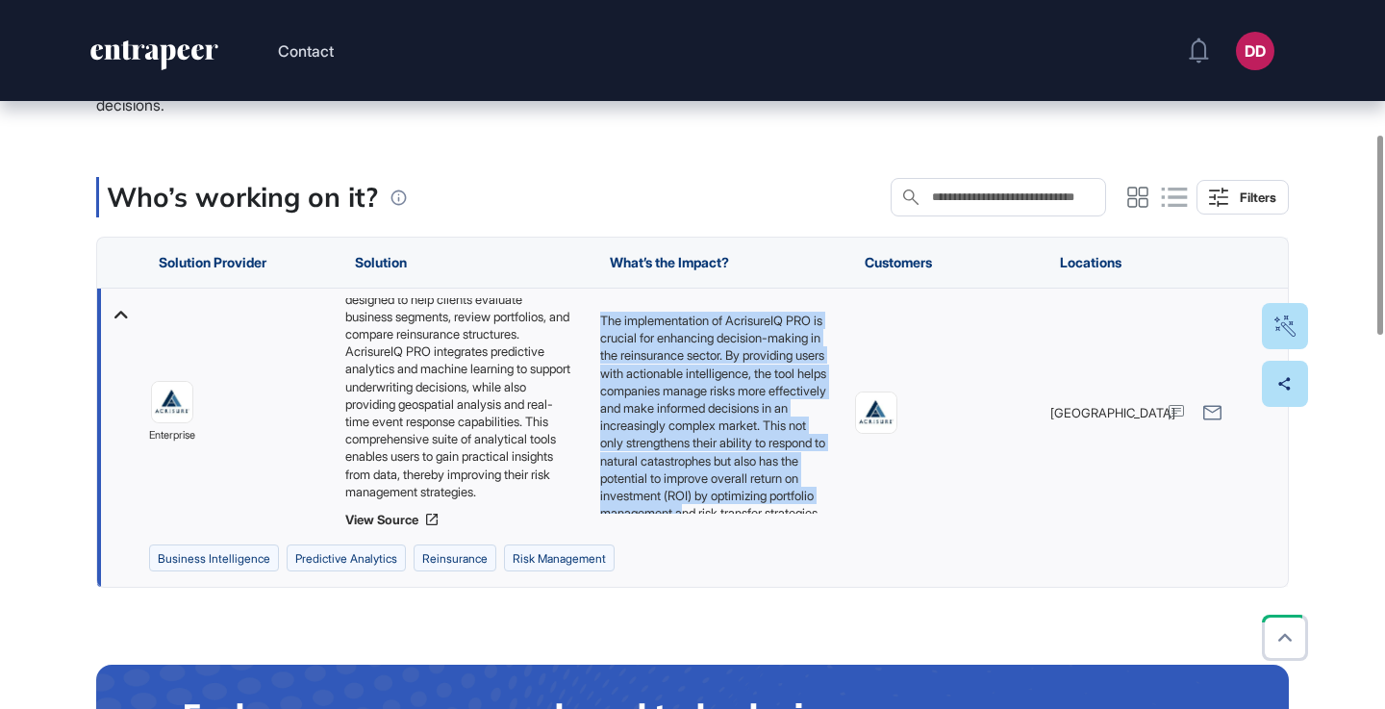
scroll to position [43, 0]
drag, startPoint x: 600, startPoint y: 317, endPoint x: 804, endPoint y: 528, distance: 293.2
click at [804, 529] on div "The implementation of AcrisureIQ PRO is crucial for enhancing decision-making i…" at bounding box center [718, 413] width 255 height 248
copy p "The implementation of AcrisureIQ PRO is crucial for enhancing decision-making i…"
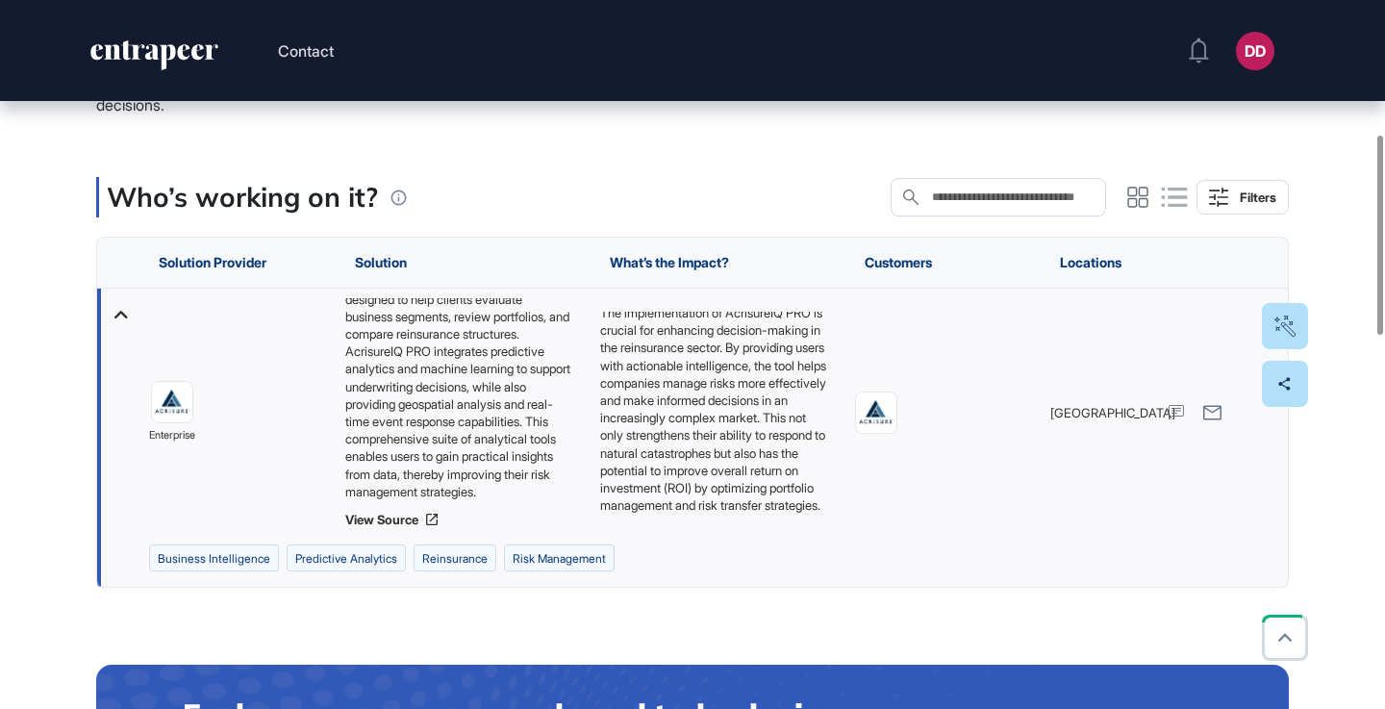
click at [613, 179] on div "Who’s working on it? Search in Who’s working on it? Filters" at bounding box center [692, 197] width 1193 height 40
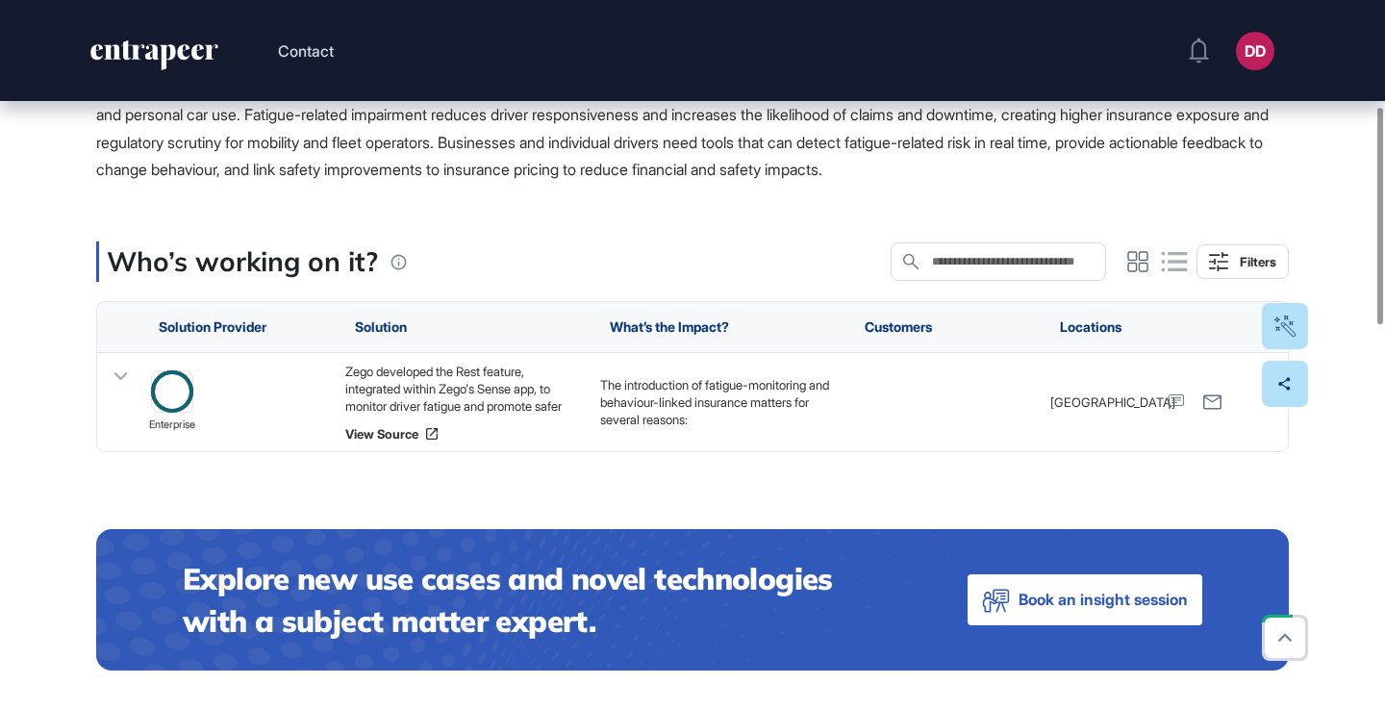
scroll to position [446, 0]
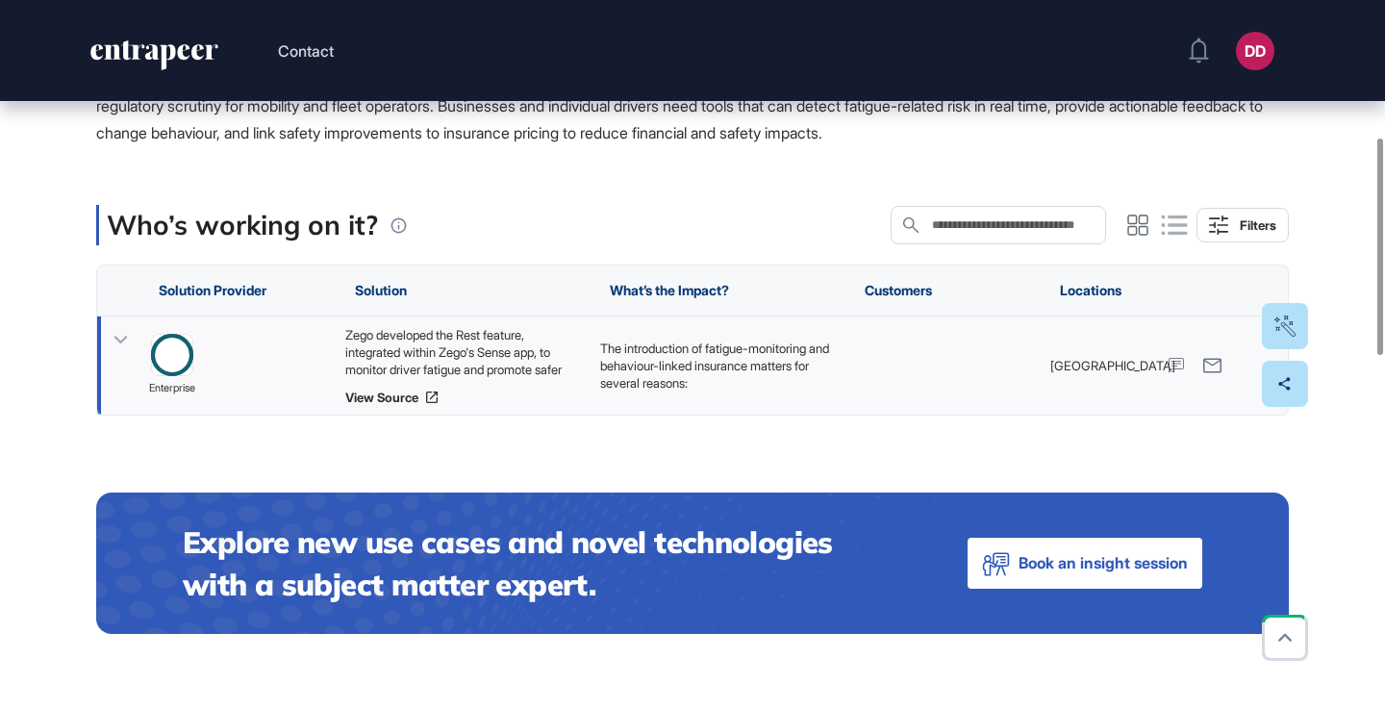
click at [125, 339] on icon at bounding box center [120, 340] width 13 height 8
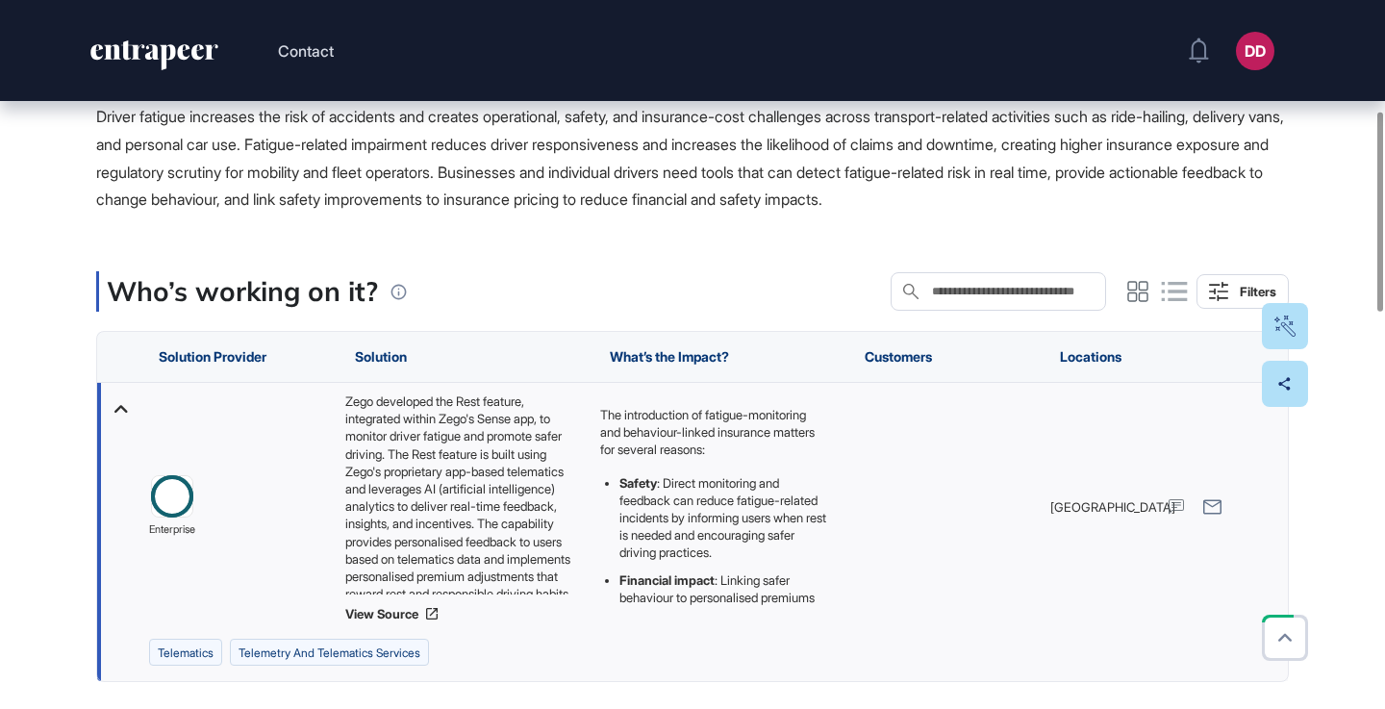
scroll to position [365, 0]
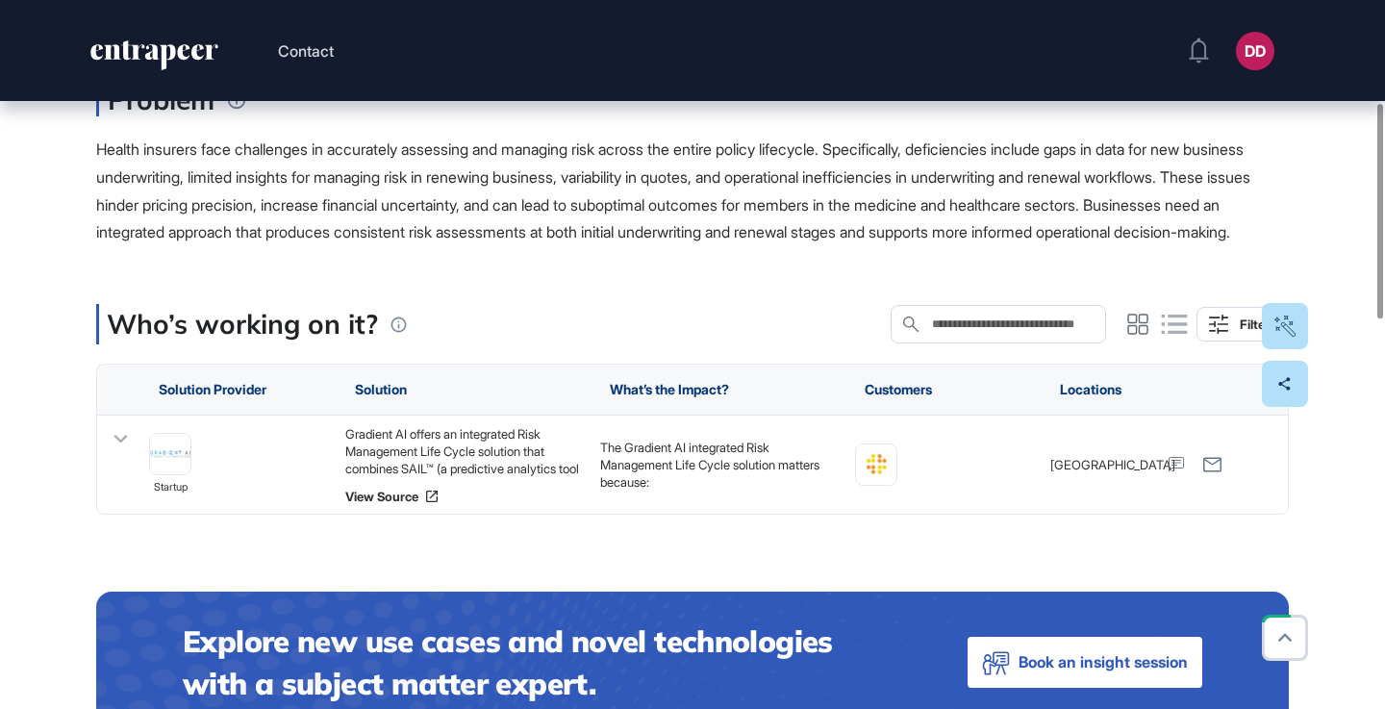
scroll to position [383, 0]
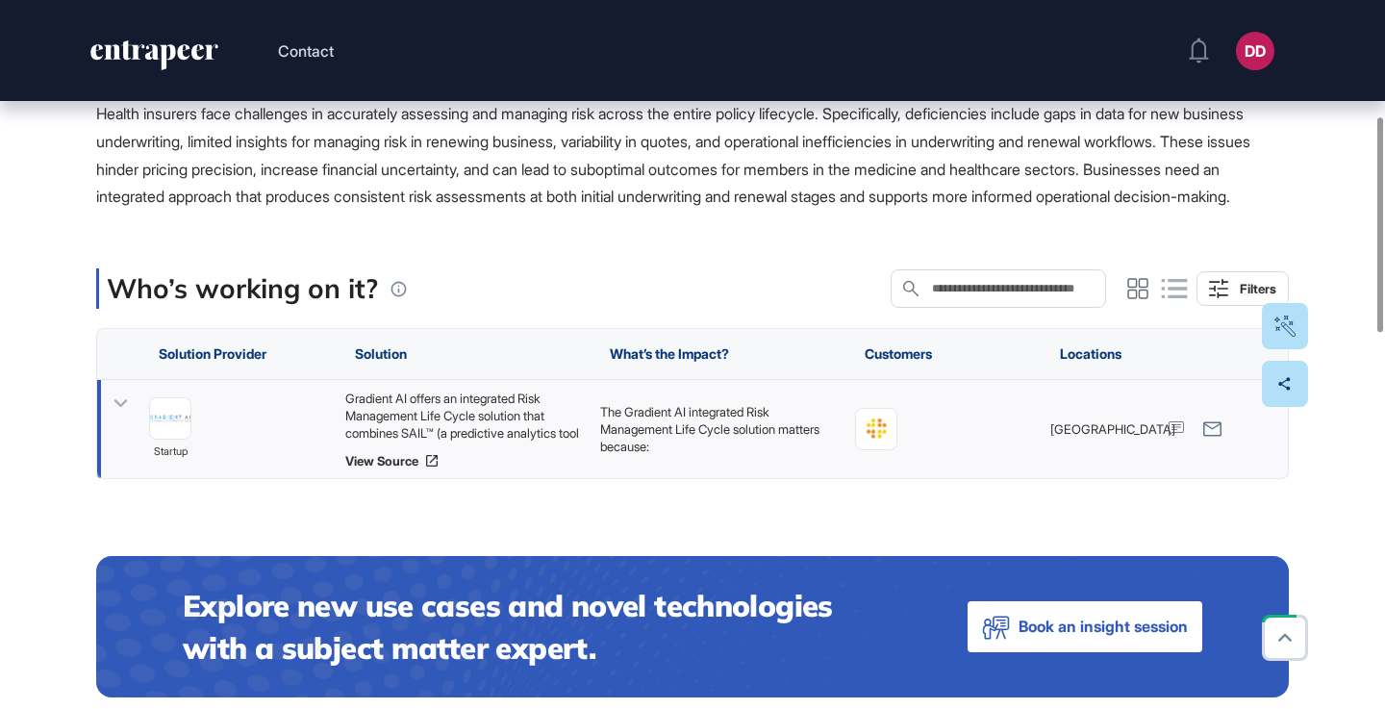
click at [123, 418] on icon at bounding box center [121, 404] width 28 height 28
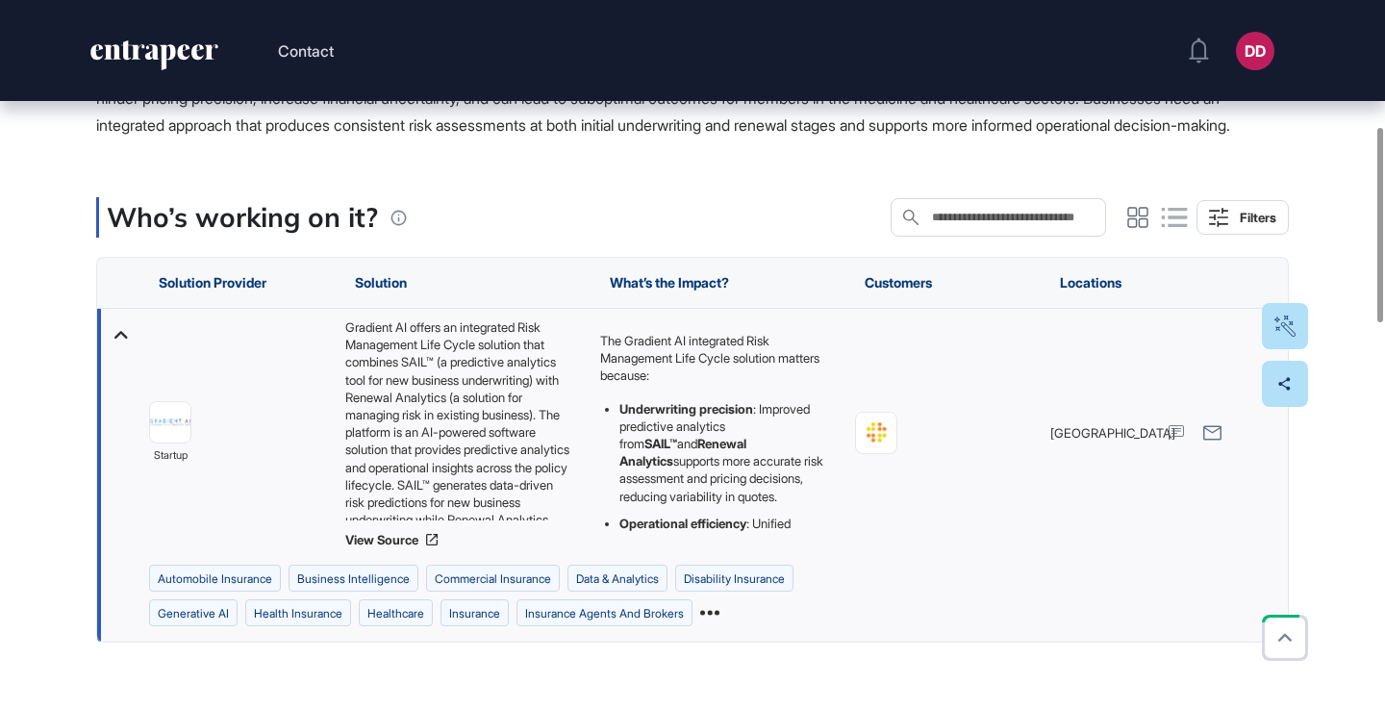
scroll to position [459, 0]
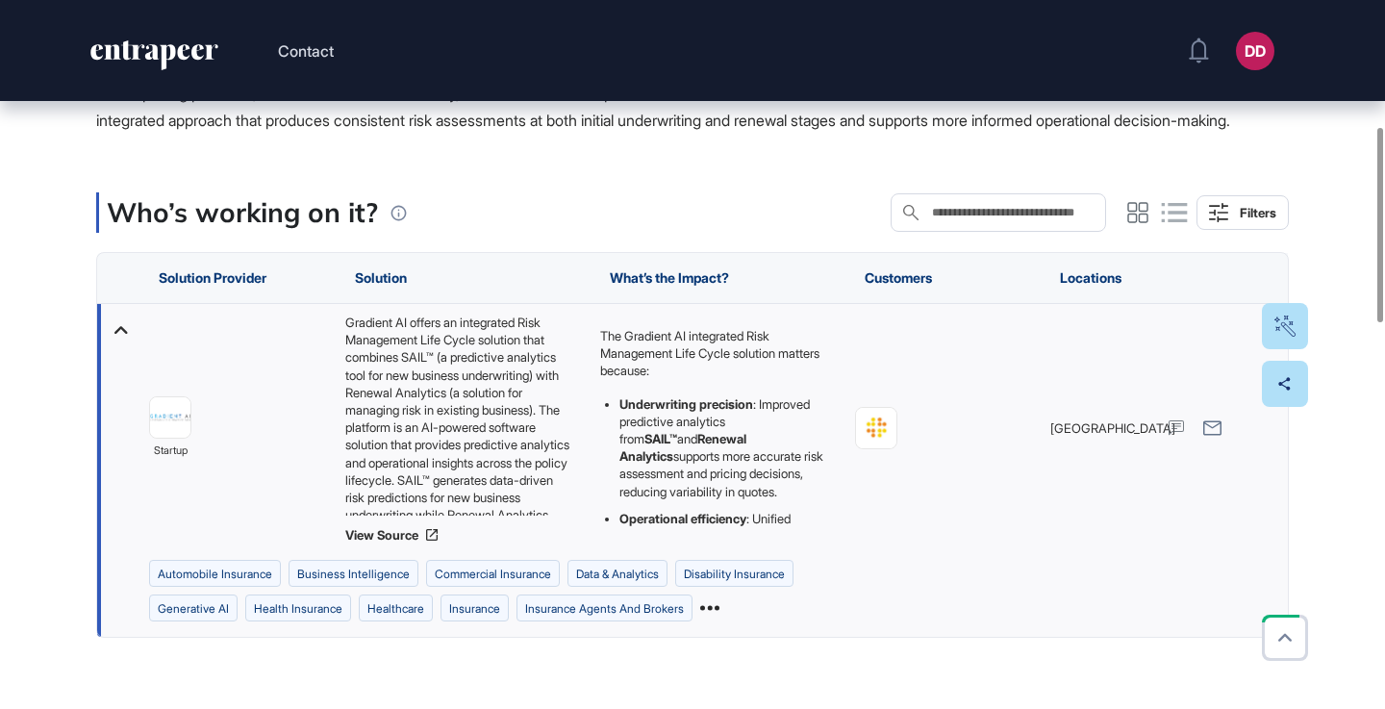
click at [720, 618] on icon at bounding box center [709, 607] width 19 height 19
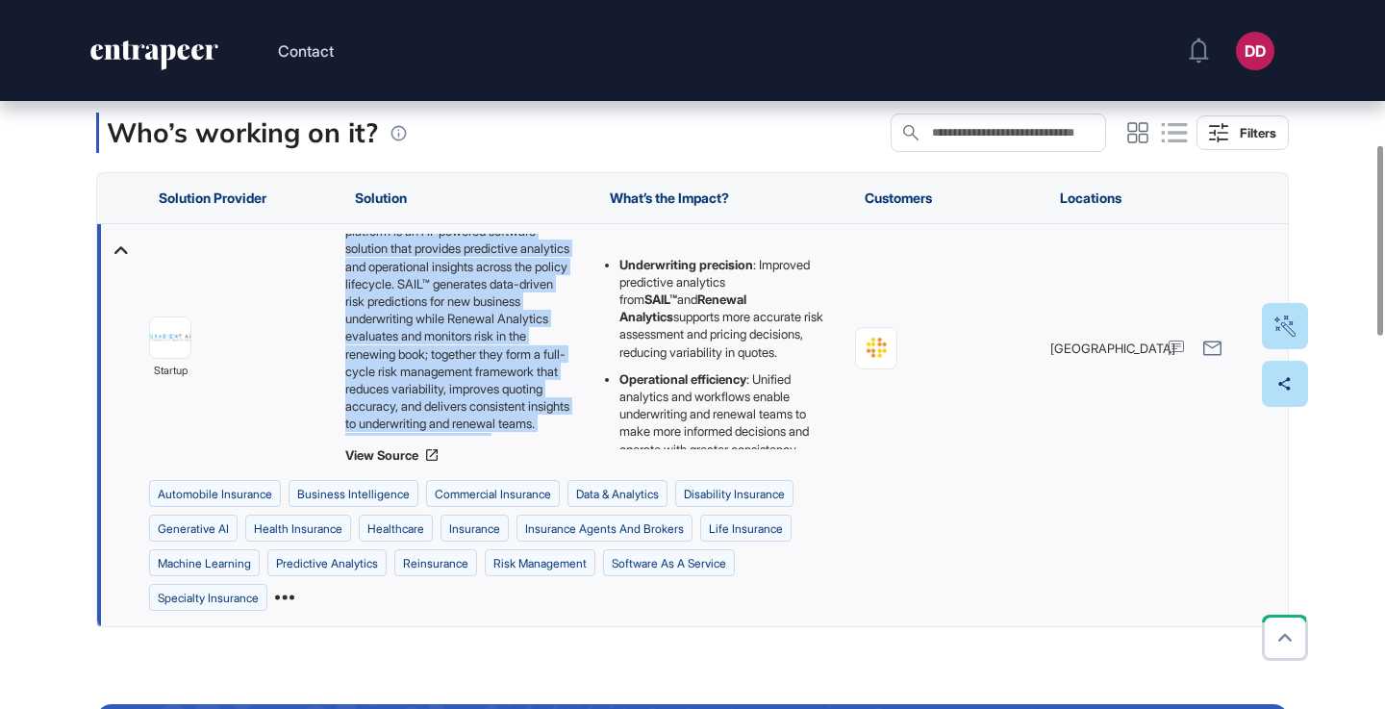
scroll to position [253, 0]
drag, startPoint x: 343, startPoint y: 266, endPoint x: 532, endPoint y: 463, distance: 272.9
click at [533, 465] on div "Gradient AI offers an integrated Risk Management Life Cycle solution that combi…" at bounding box center [463, 348] width 255 height 248
copy div "Gradient AI offers an integrated Risk Management Life Cycle solution that combi…"
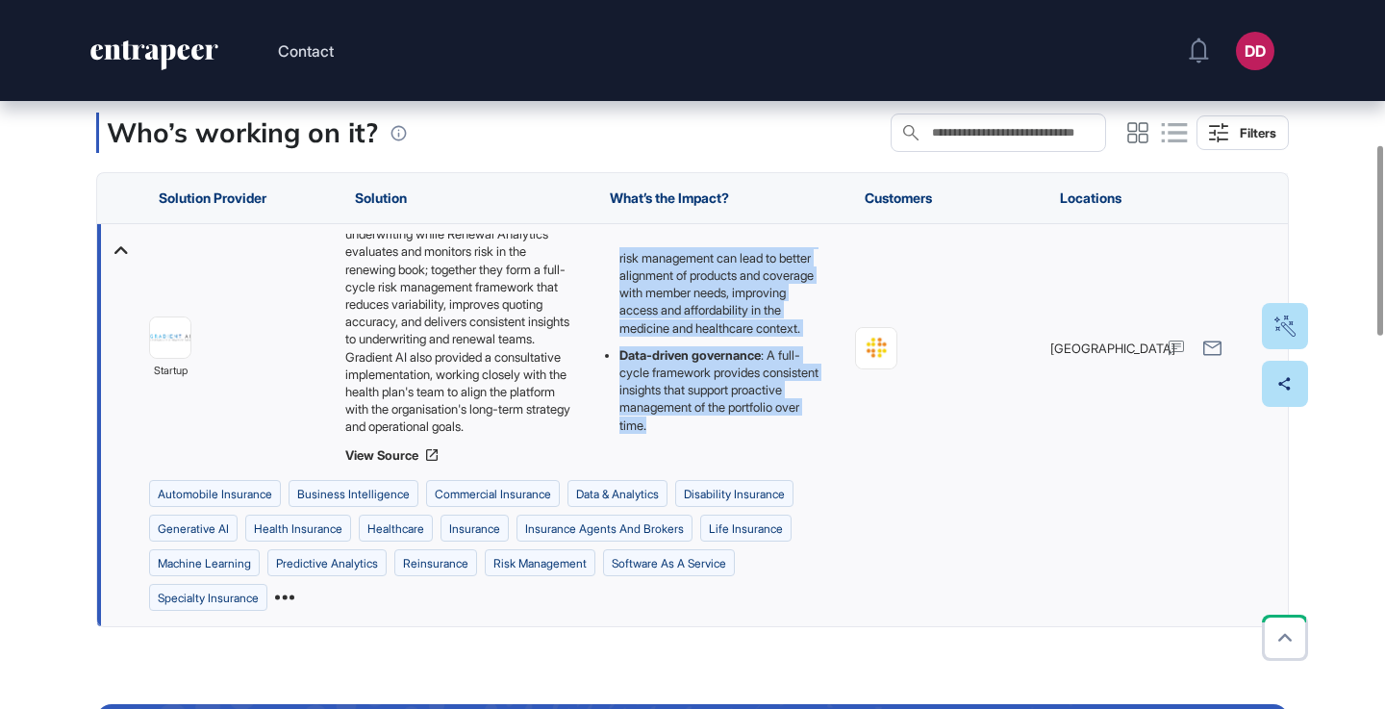
scroll to position [427, 0]
drag, startPoint x: 620, startPoint y: 290, endPoint x: 774, endPoint y: 471, distance: 238.2
click at [774, 449] on div "The Gradient AI integrated Risk Management Life Cycle solution matters because:…" at bounding box center [718, 348] width 236 height 202
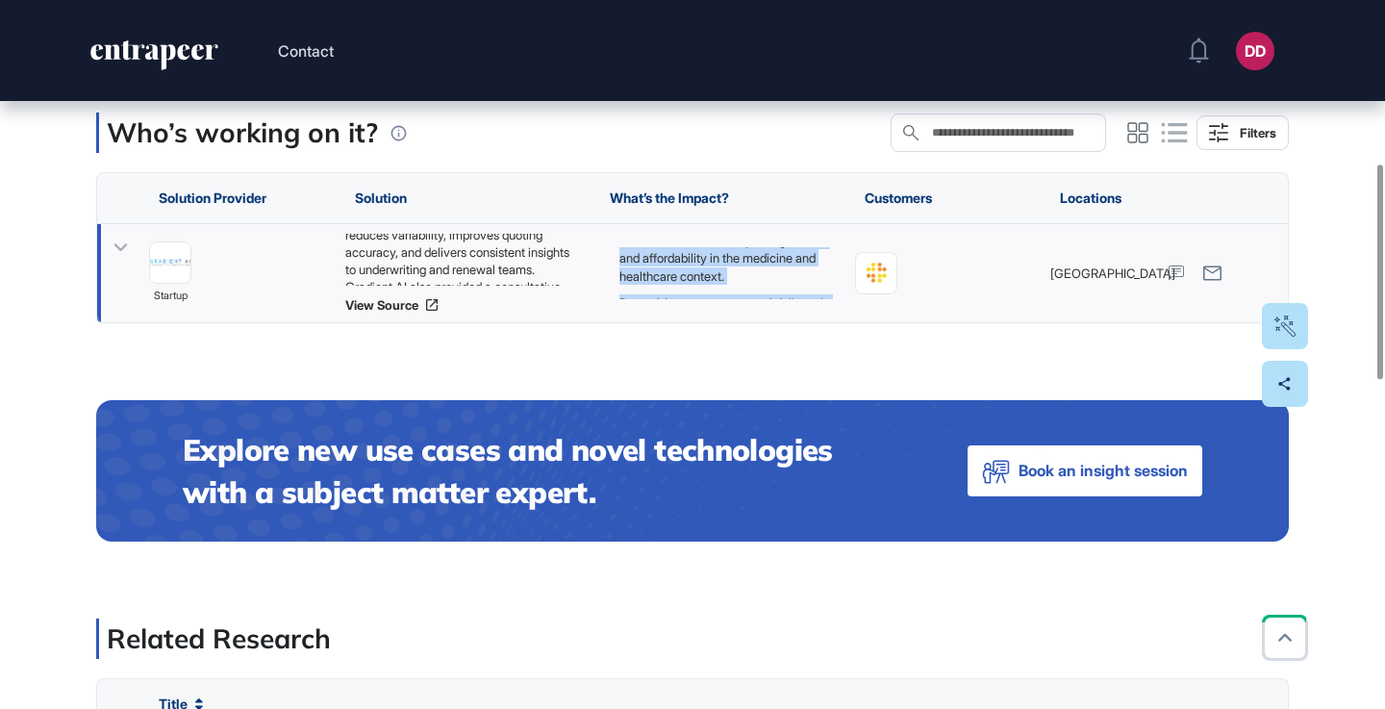
copy ul "Underwriting precision : Improved predictive analytics from SAIL™ and Renewal A…"
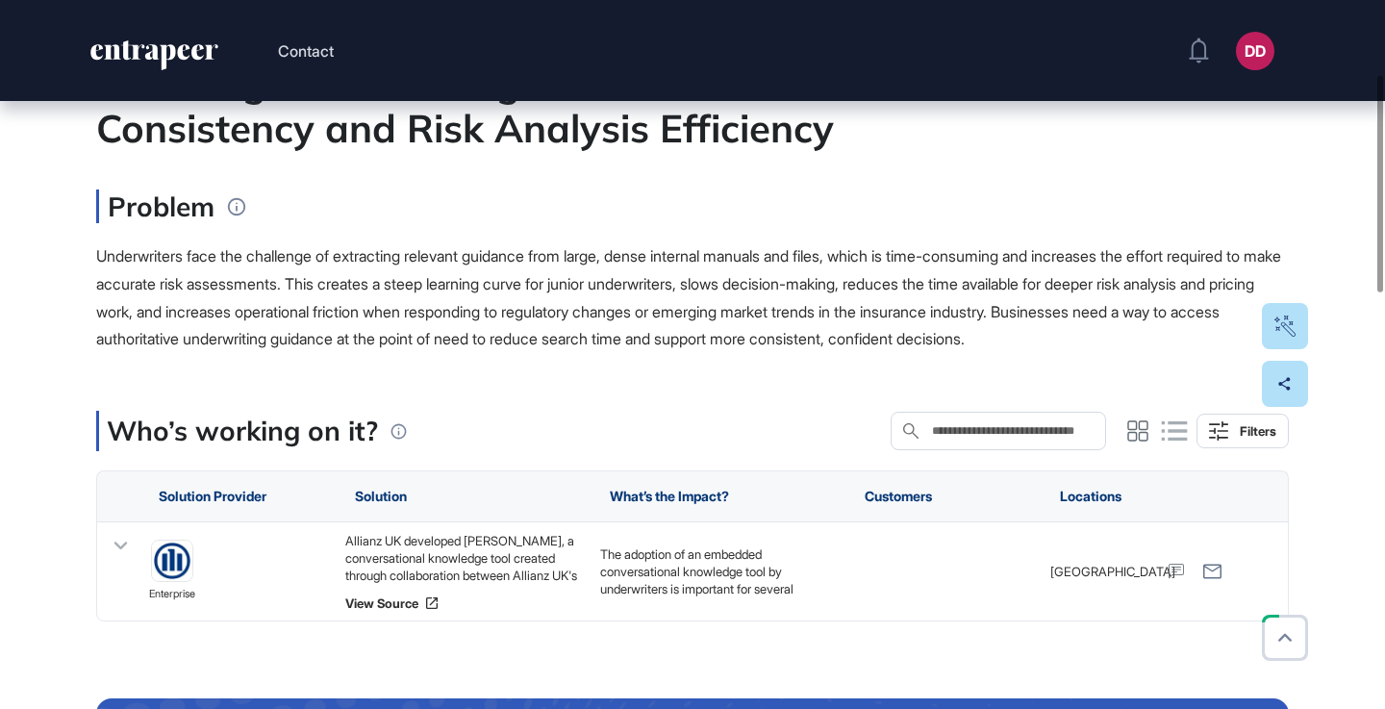
scroll to position [241, 0]
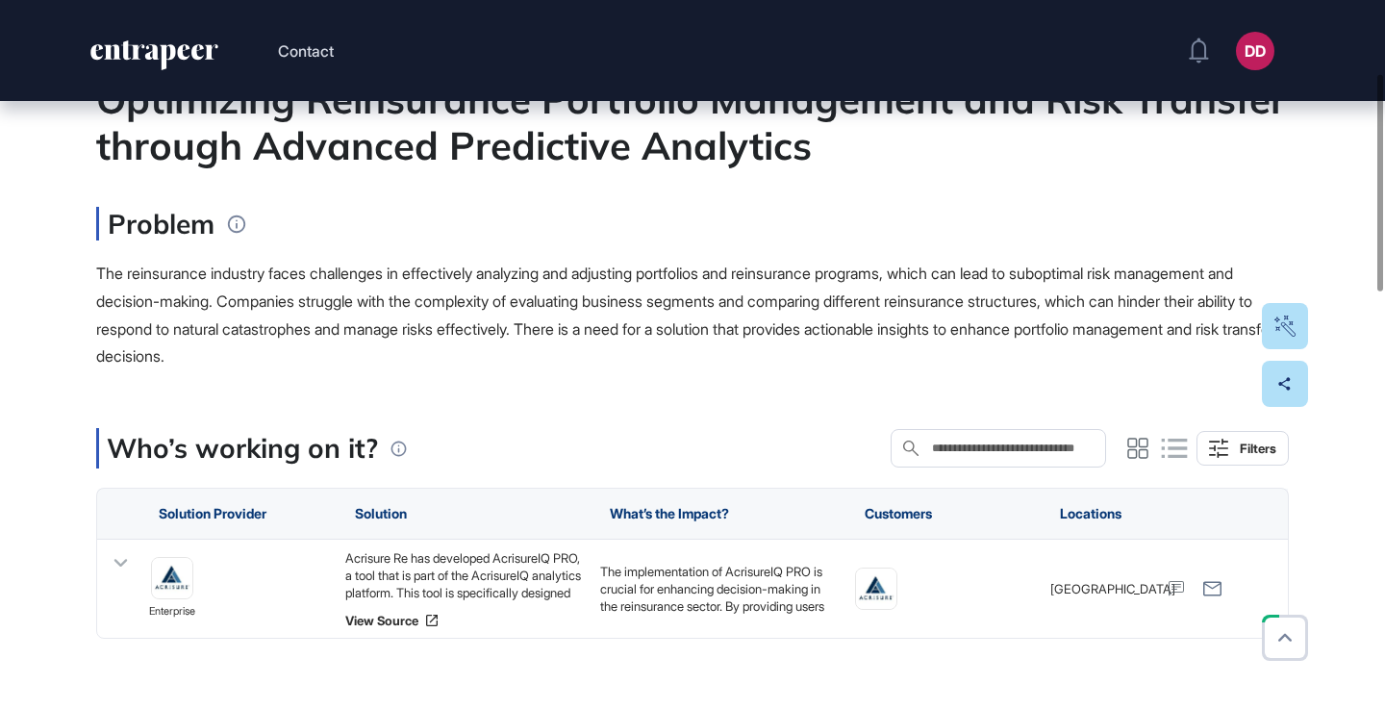
scroll to position [239, 0]
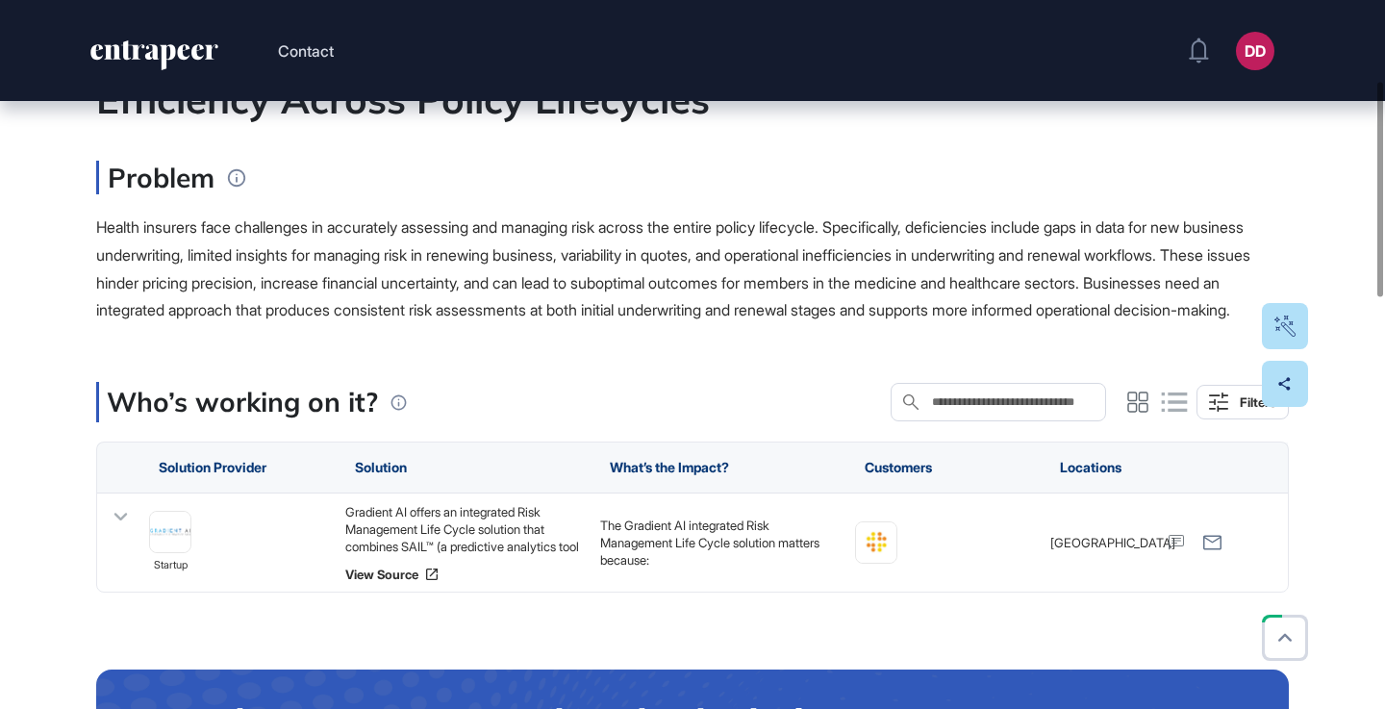
scroll to position [268, 0]
